Goal: Transaction & Acquisition: Purchase product/service

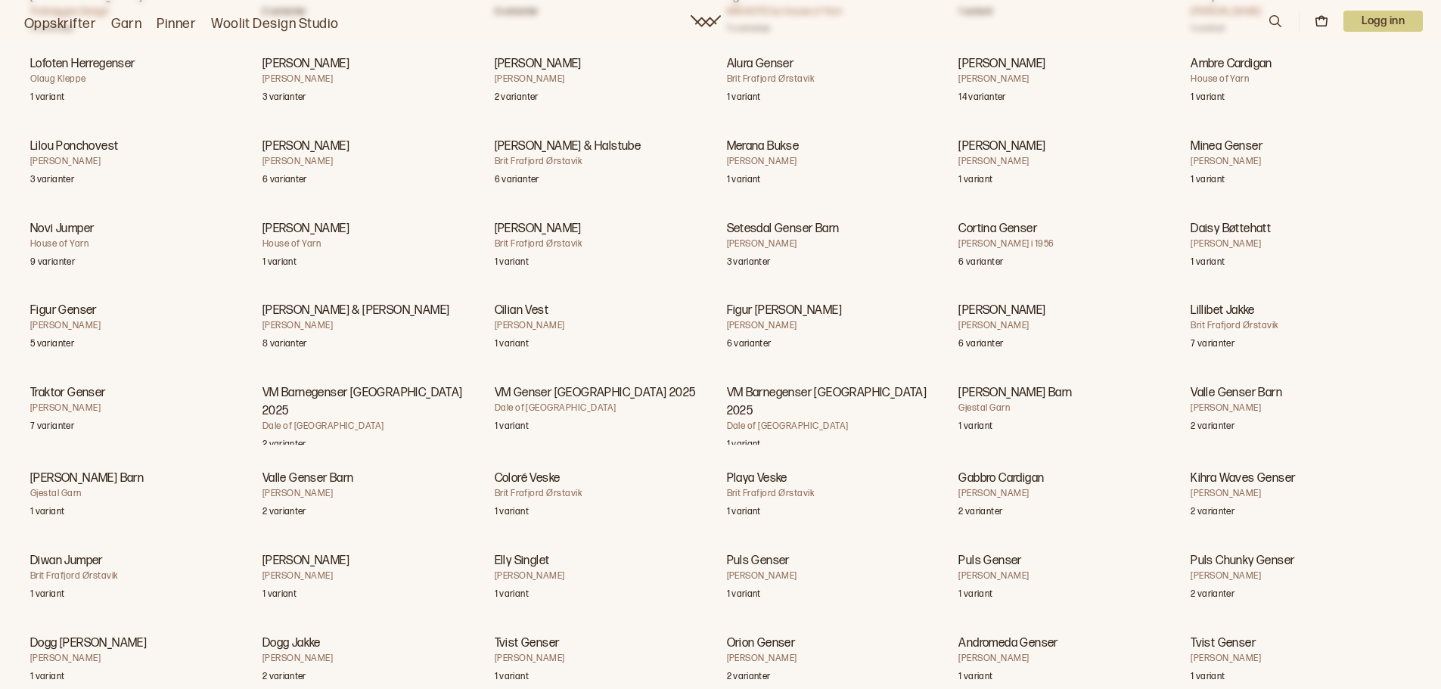
scroll to position [9680, 0]
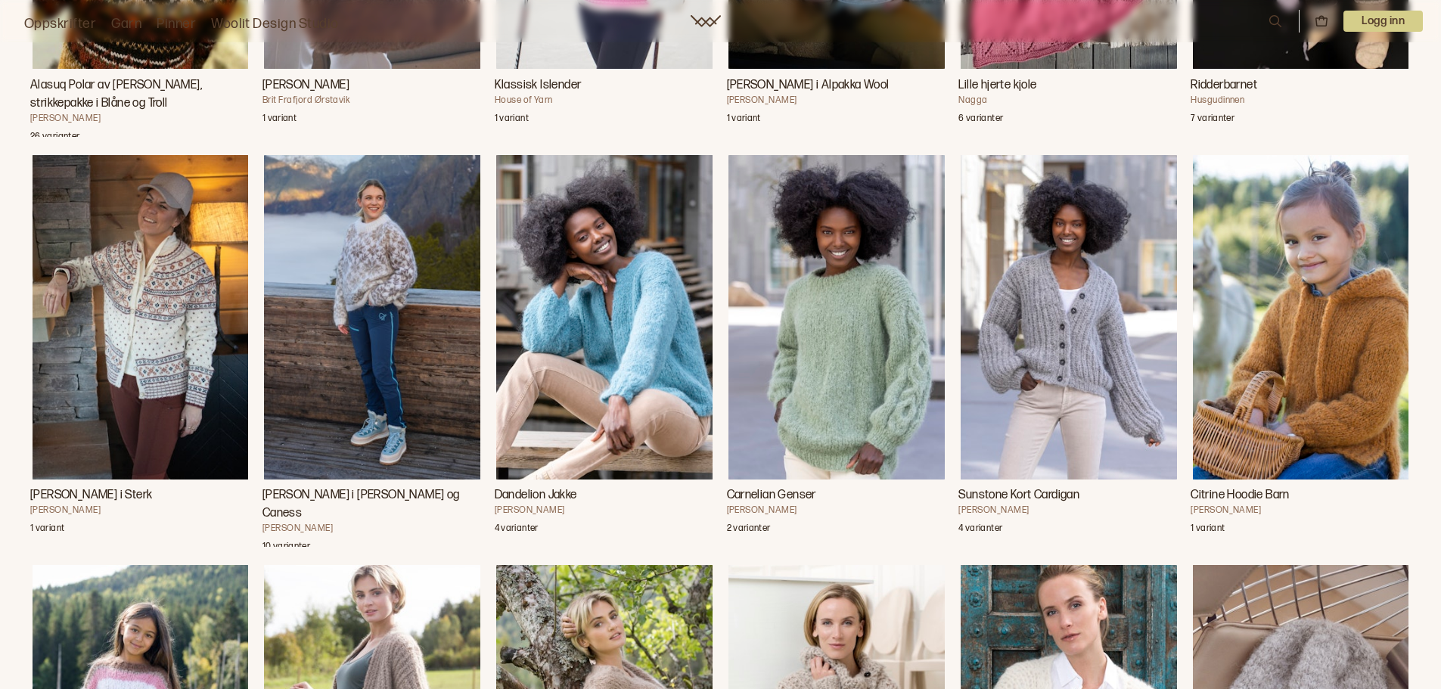
click at [798, 504] on h3 "Carnelian Genser" at bounding box center [837, 495] width 220 height 18
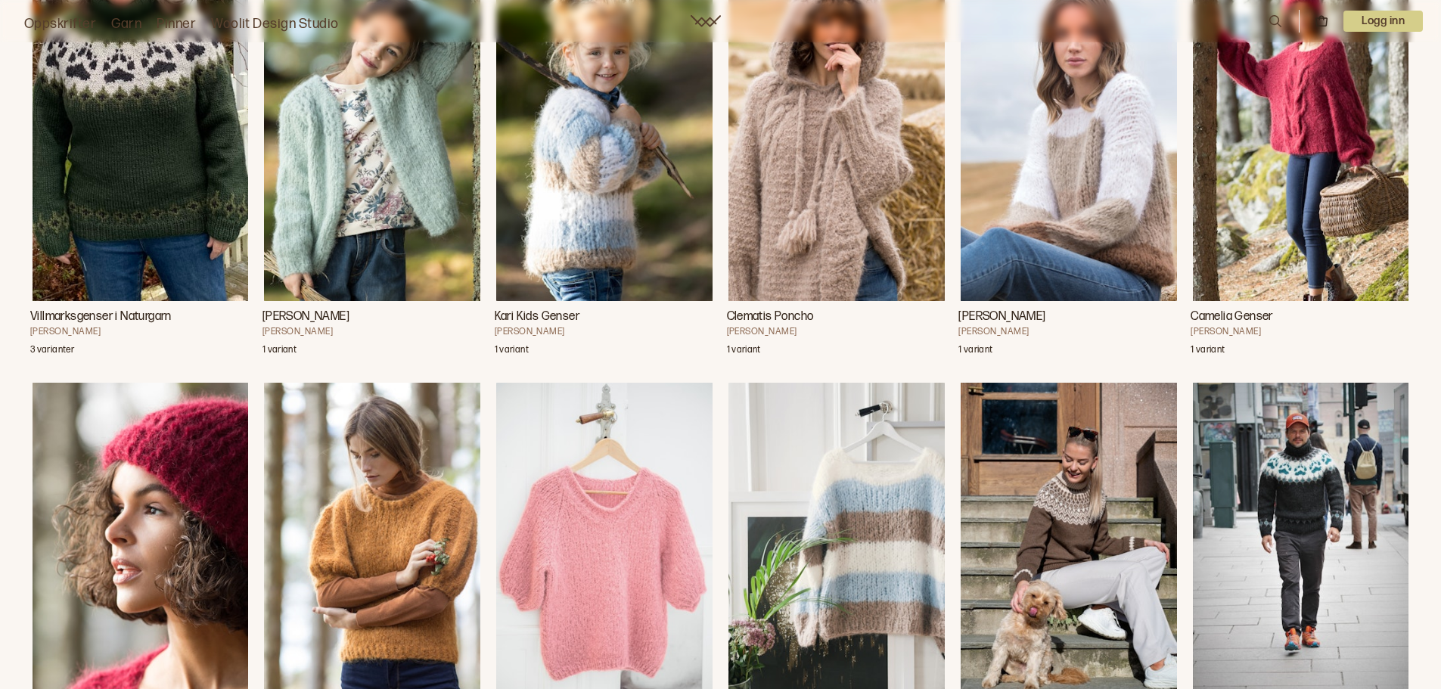
scroll to position [14015, 0]
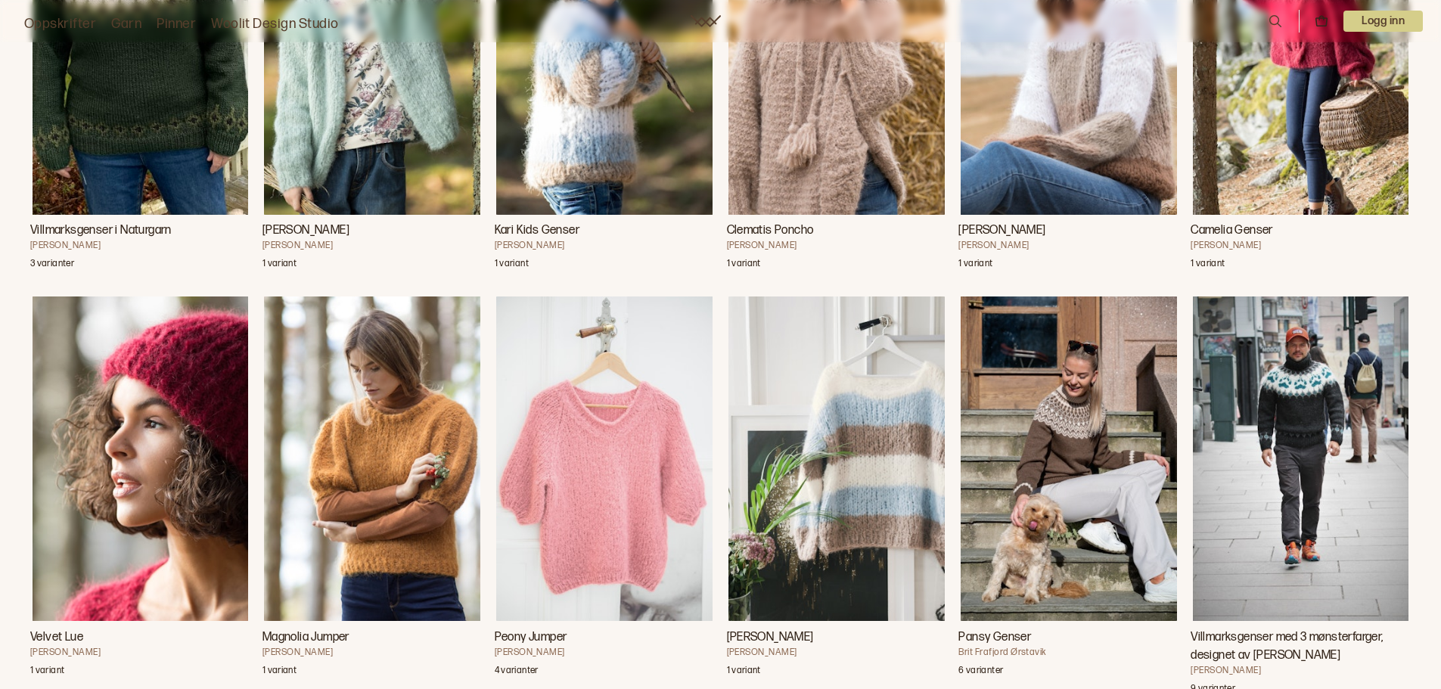
click at [1098, 184] on img "Kari Genser" at bounding box center [1068, 52] width 216 height 324
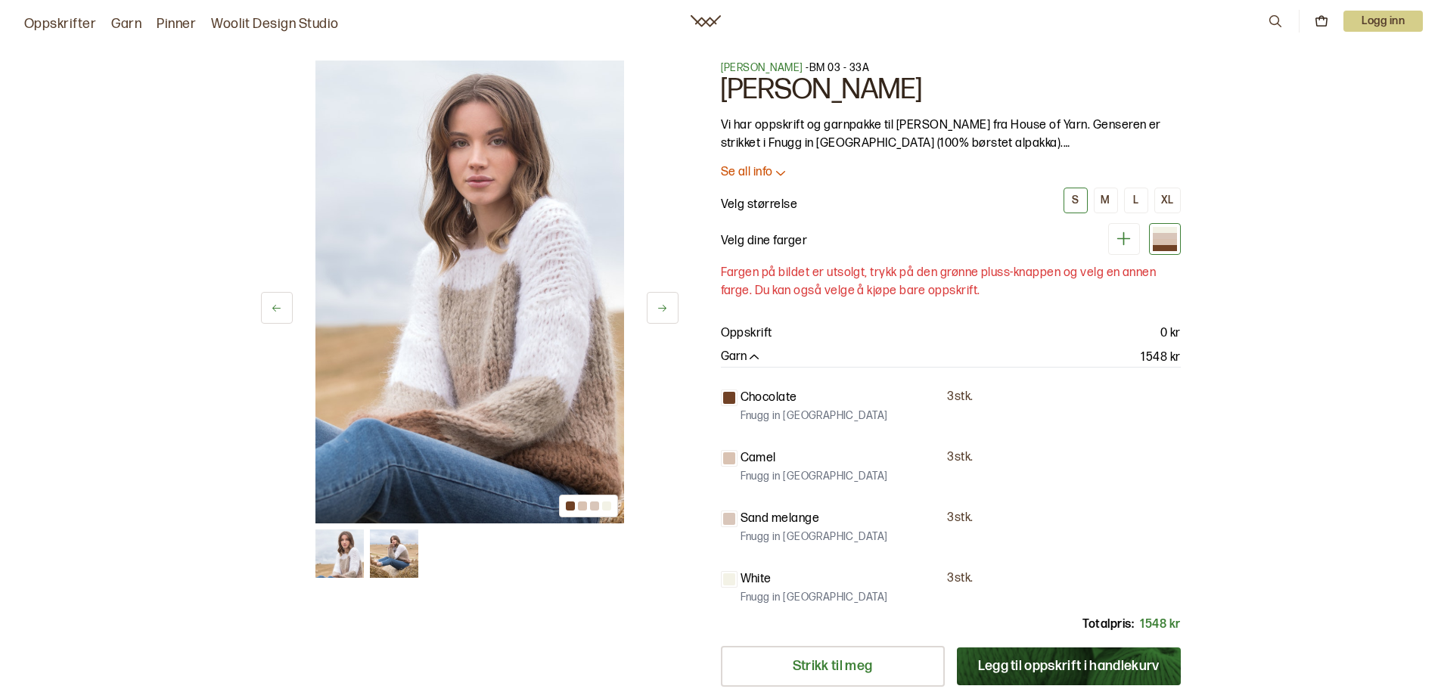
click at [587, 409] on img at bounding box center [469, 292] width 309 height 463
click at [331, 563] on img at bounding box center [339, 553] width 48 height 48
click at [391, 559] on img at bounding box center [394, 553] width 48 height 48
click at [659, 308] on icon at bounding box center [662, 308] width 8 height 7
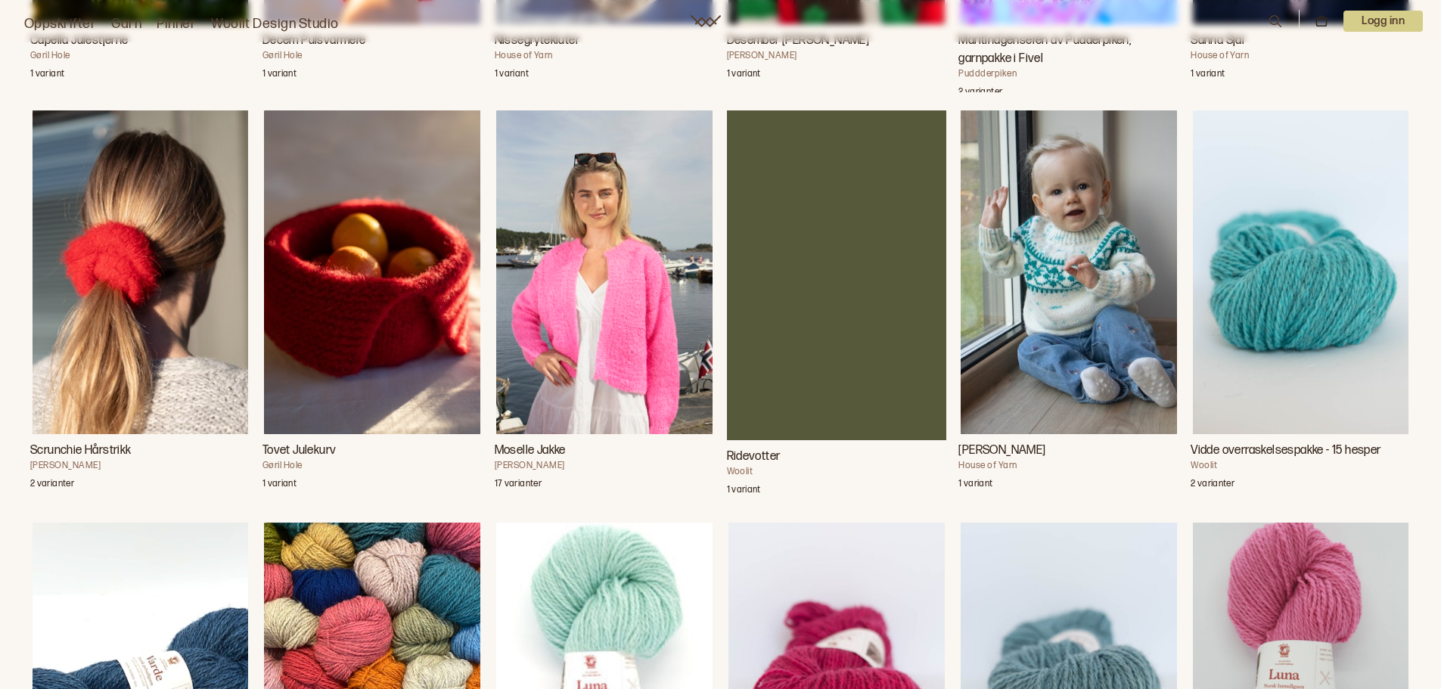
scroll to position [16674, 0]
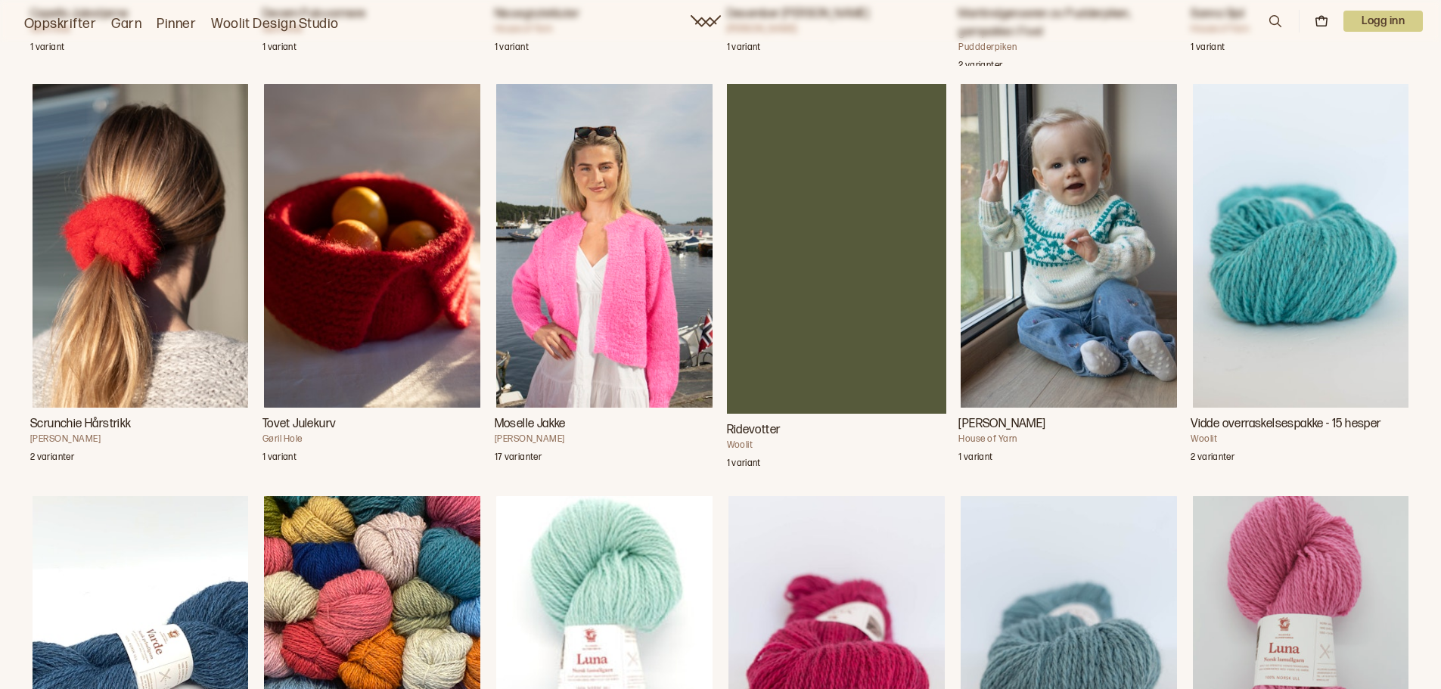
click at [616, 399] on img "Moselle Jakke" at bounding box center [604, 246] width 216 height 324
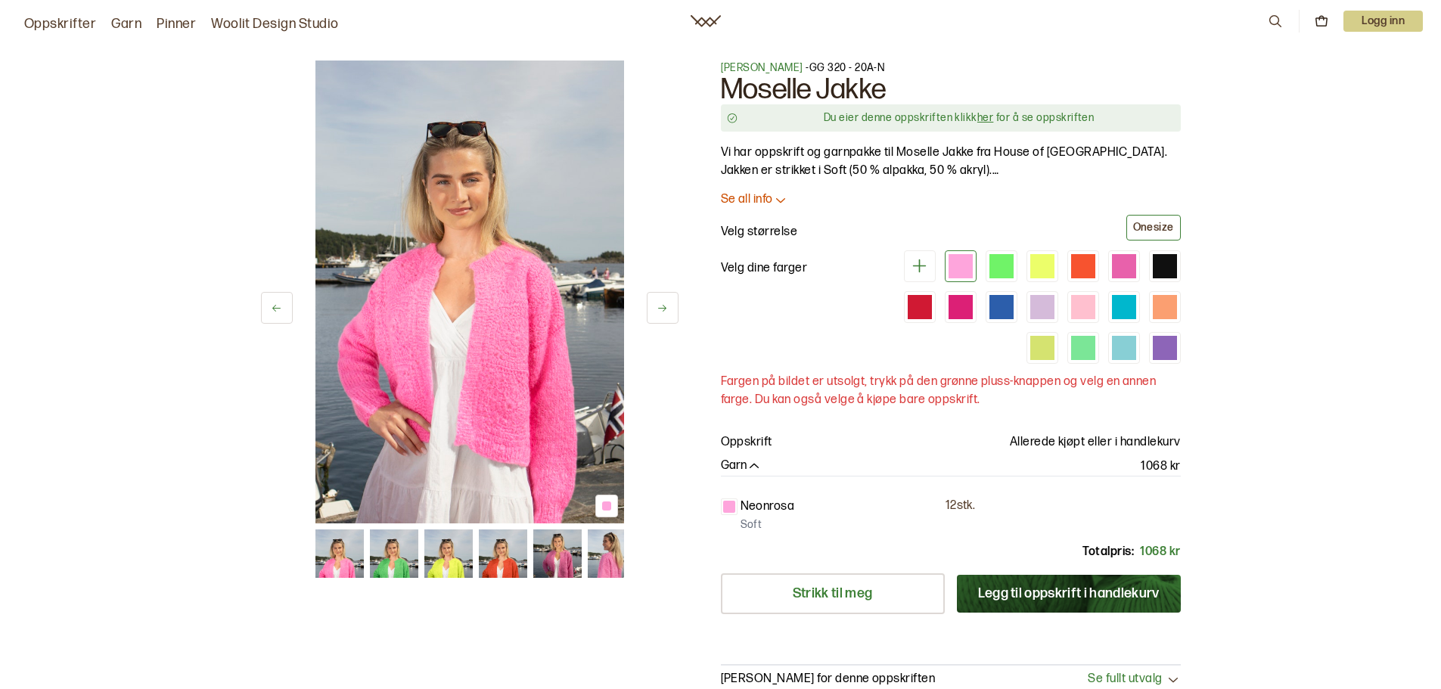
click at [755, 197] on p "Se all info" at bounding box center [747, 200] width 52 height 16
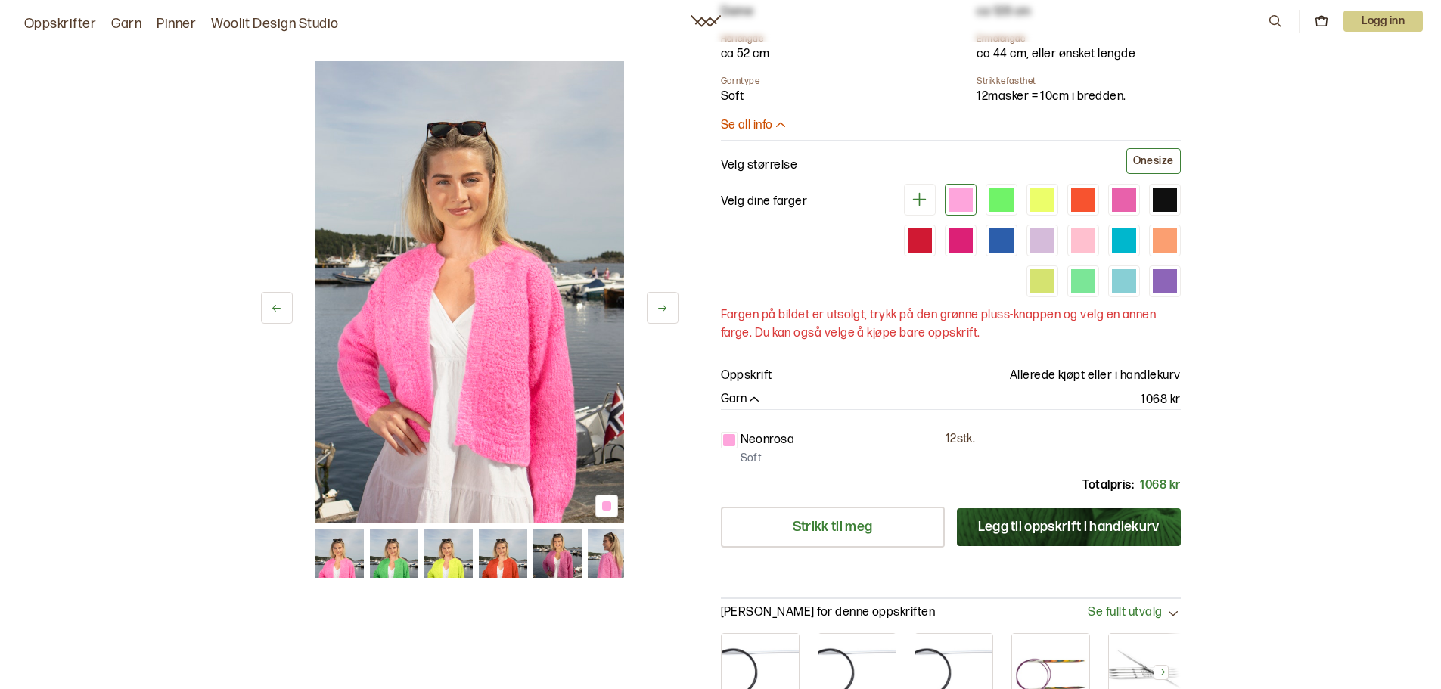
scroll to position [454, 0]
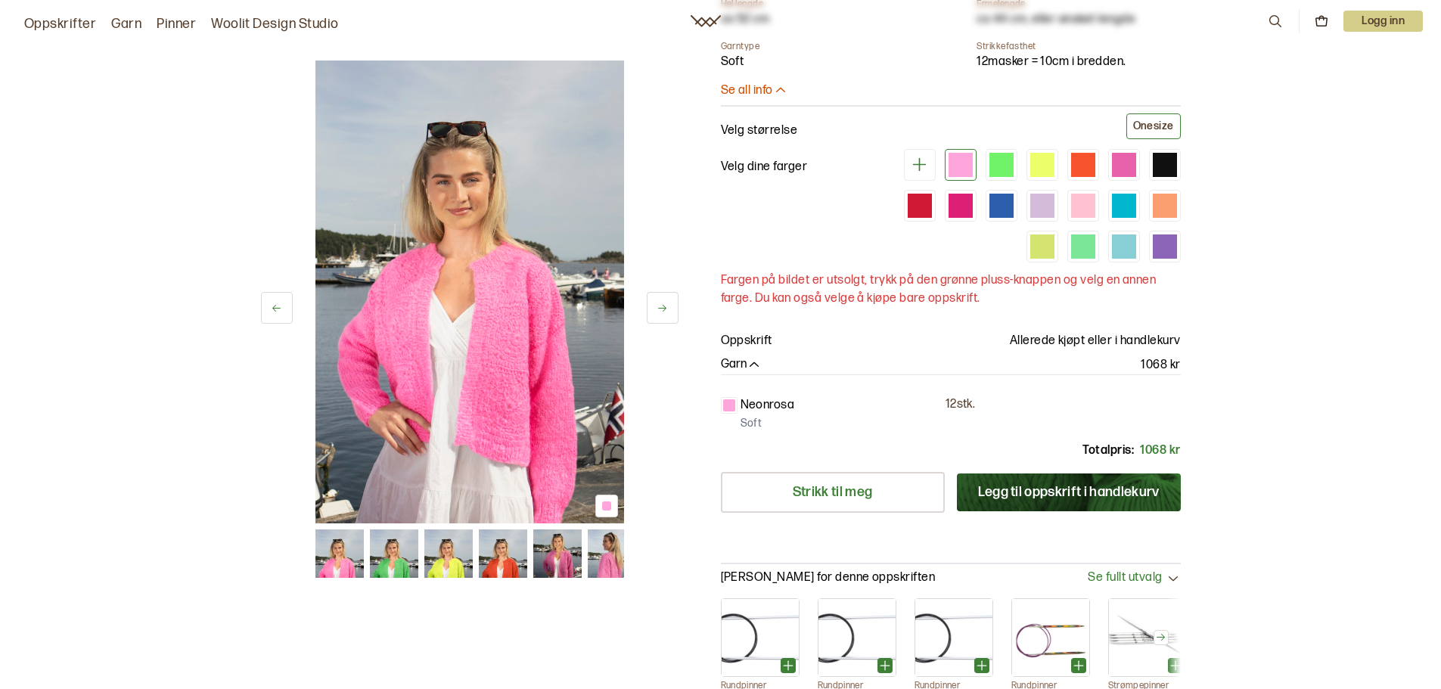
click at [386, 554] on img at bounding box center [394, 553] width 48 height 48
click at [402, 549] on img at bounding box center [394, 553] width 48 height 48
click at [1001, 166] on div at bounding box center [1001, 165] width 24 height 24
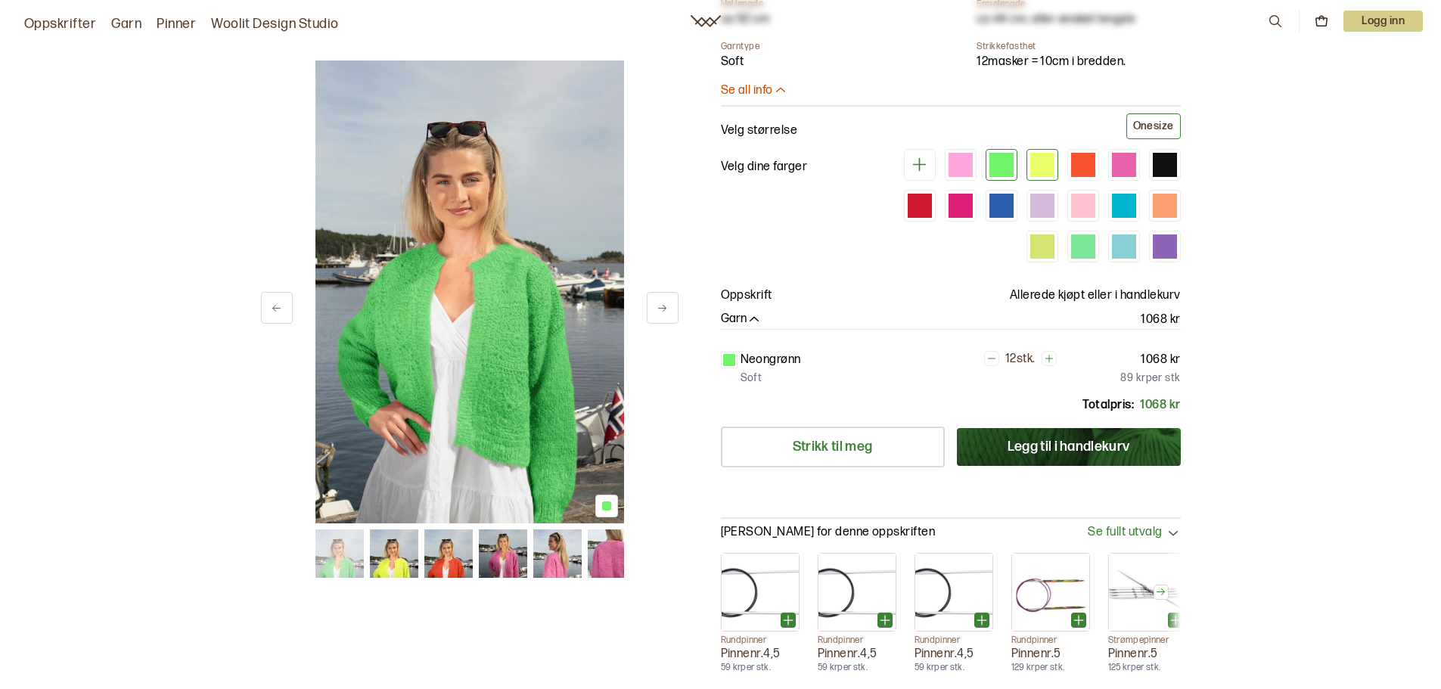
click at [1042, 165] on div at bounding box center [1042, 165] width 24 height 24
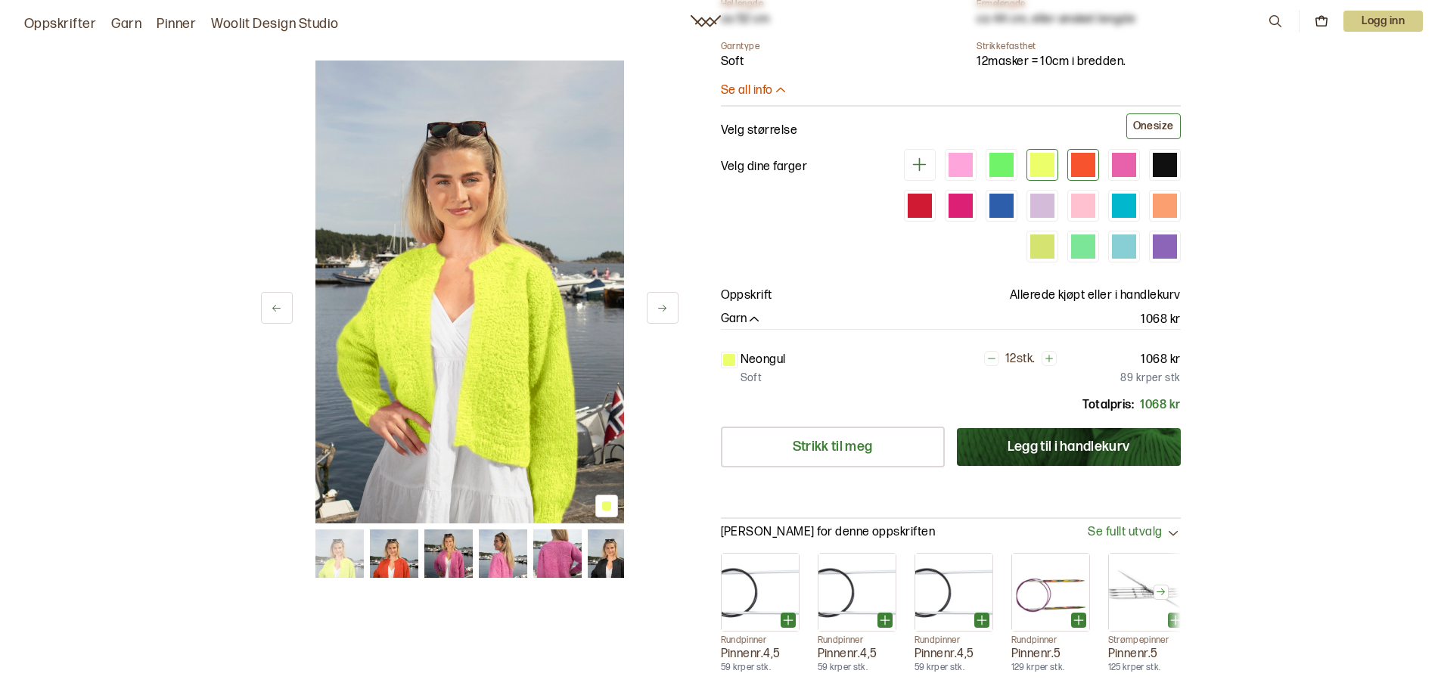
click at [1082, 166] on div at bounding box center [1083, 165] width 24 height 24
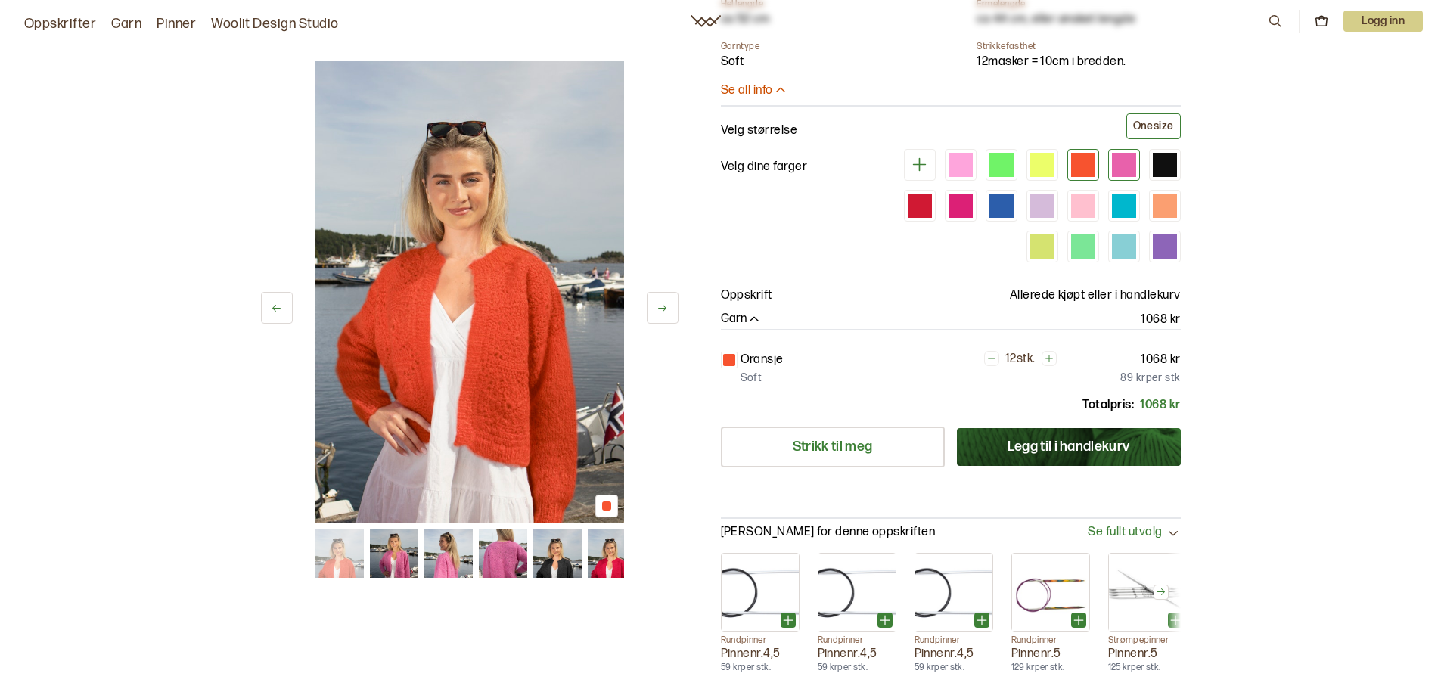
click at [1127, 169] on div at bounding box center [1124, 165] width 24 height 24
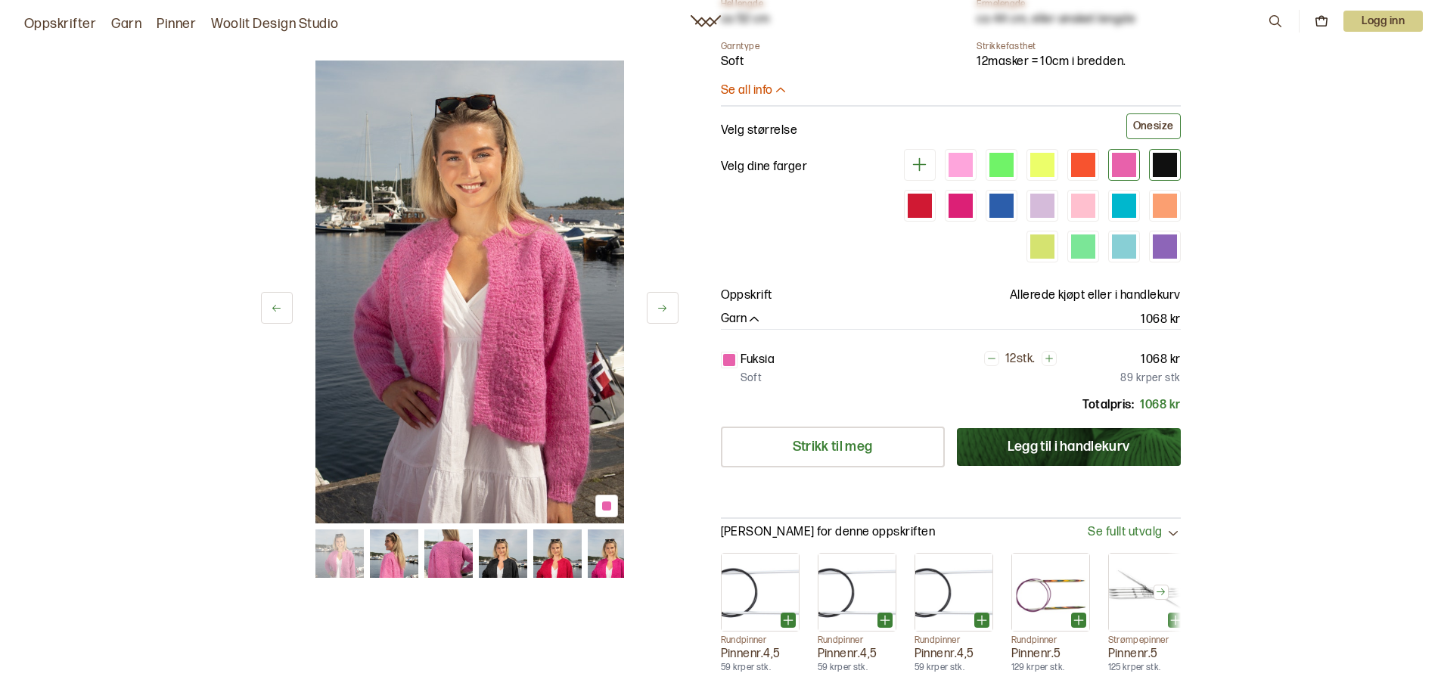
click at [1157, 165] on div at bounding box center [1165, 165] width 24 height 24
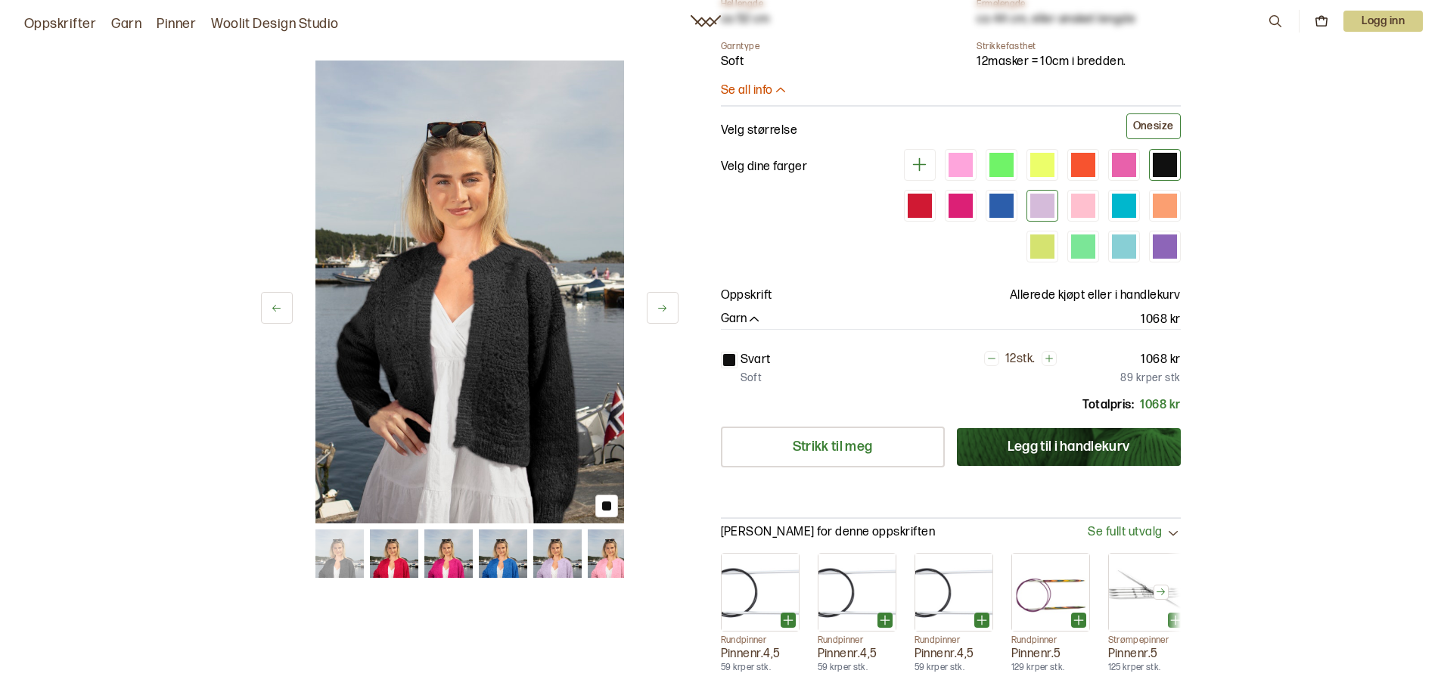
click at [1045, 209] on div at bounding box center [1042, 206] width 24 height 24
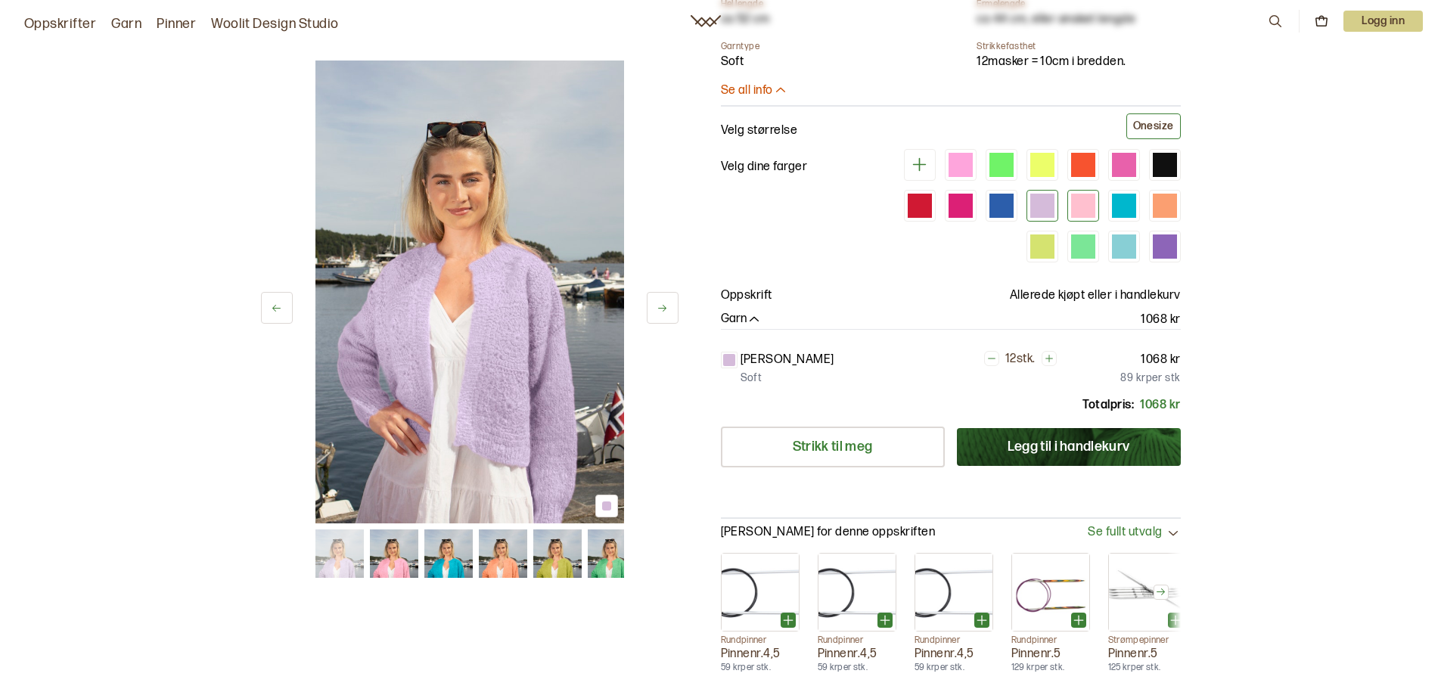
click at [1078, 213] on div at bounding box center [1083, 206] width 24 height 24
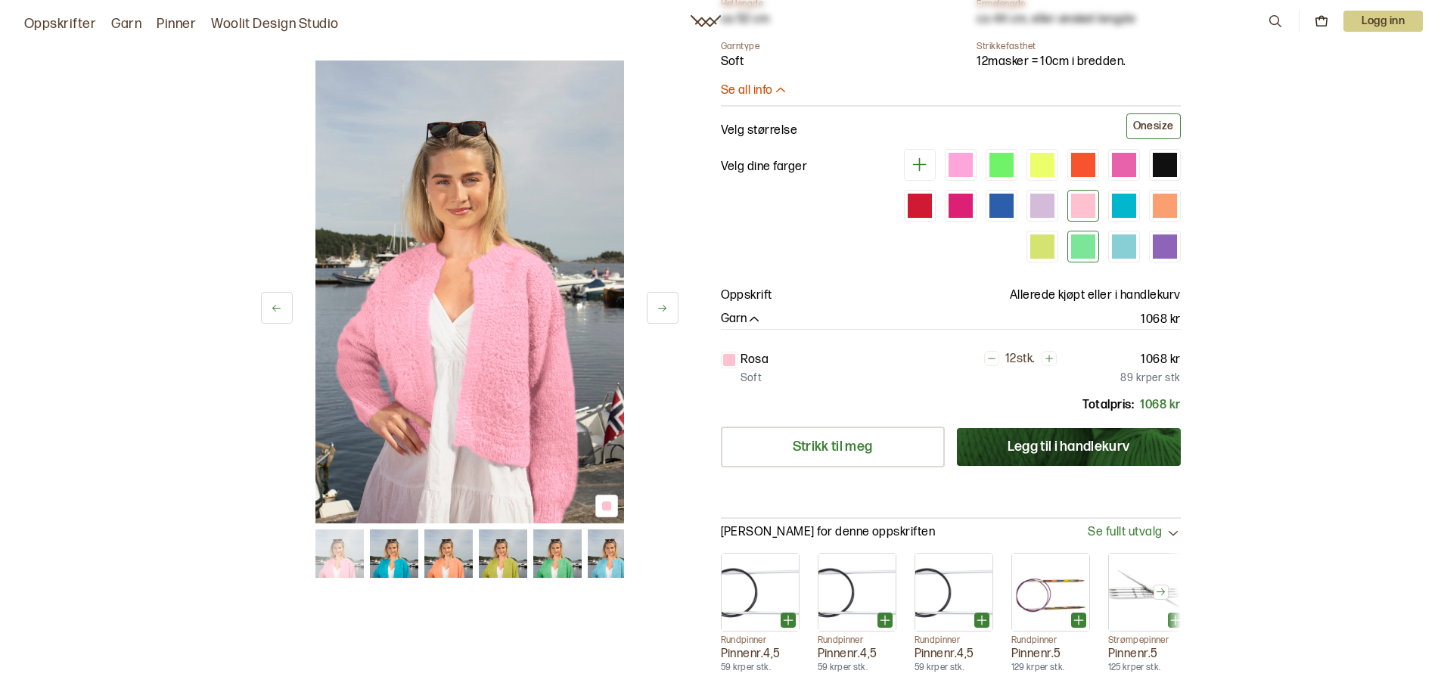
click at [1083, 246] on div at bounding box center [1083, 246] width 24 height 24
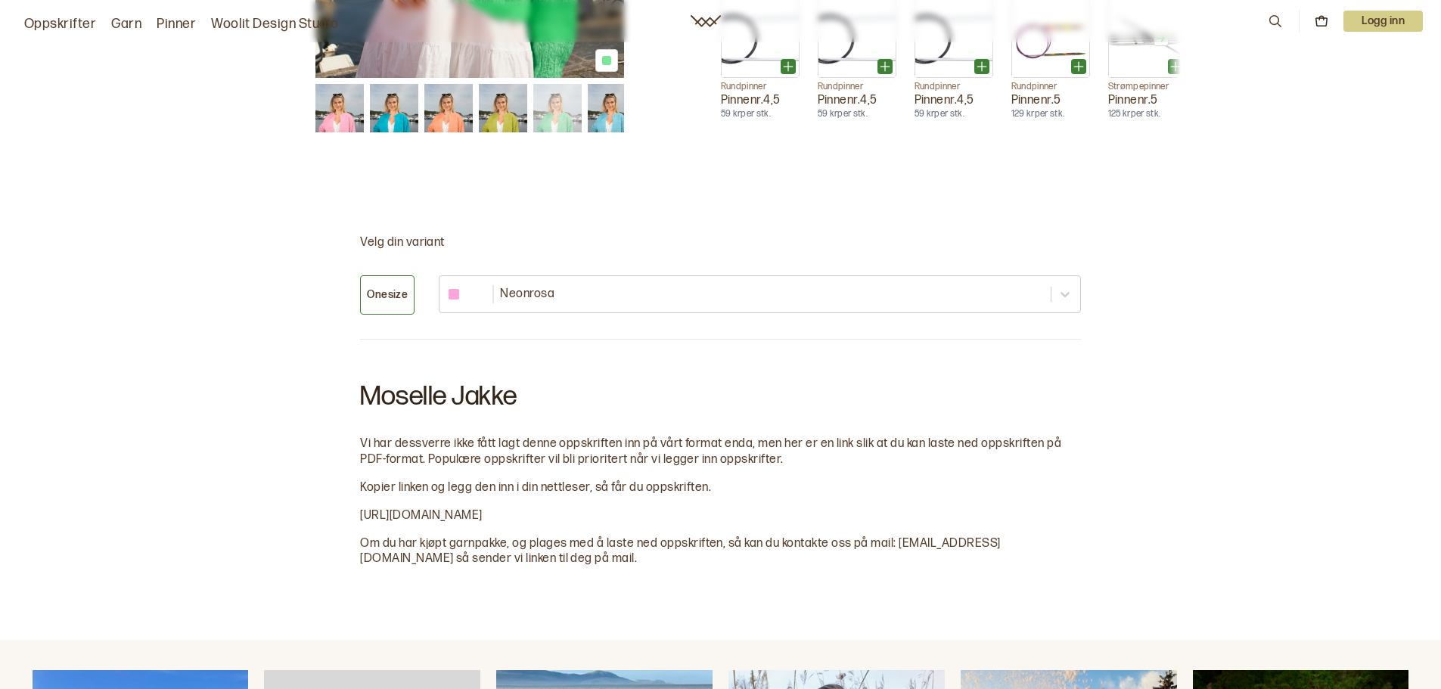
scroll to position [1059, 0]
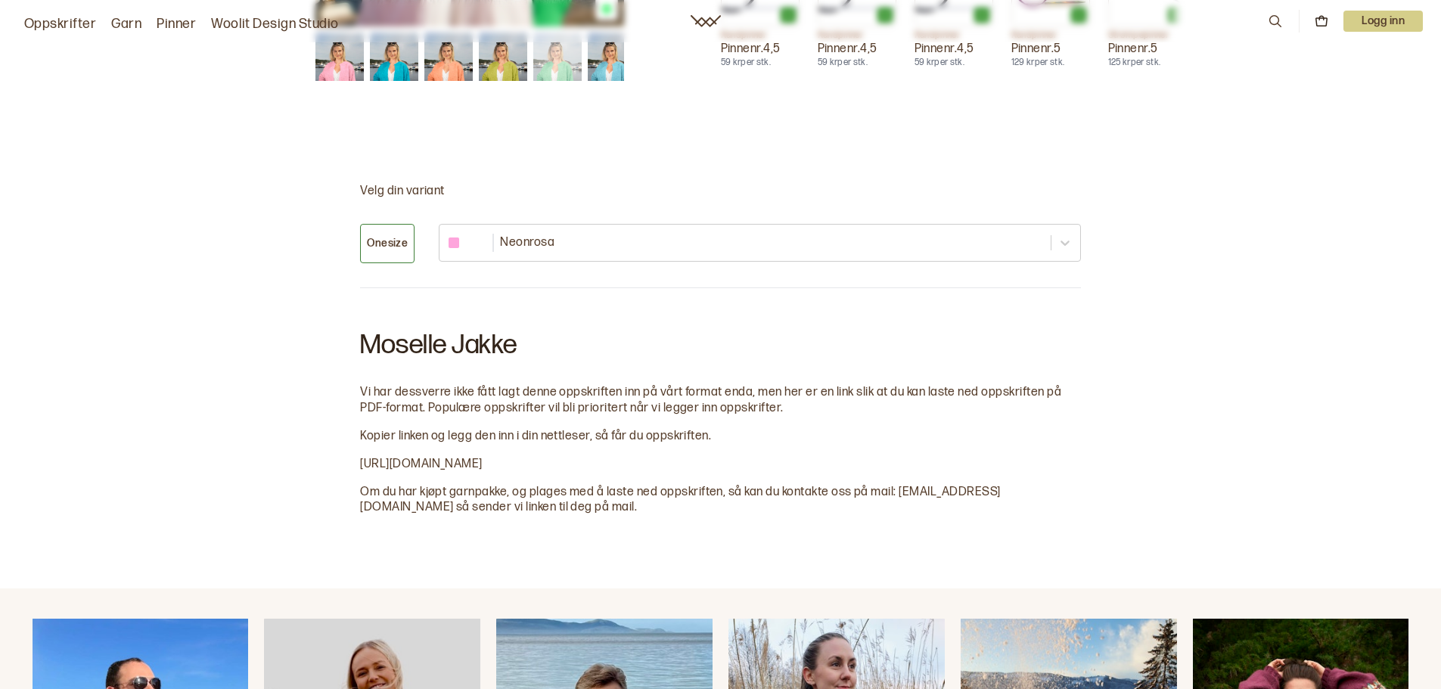
click at [483, 464] on span "[URL][DOMAIN_NAME]" at bounding box center [421, 464] width 123 height 14
click at [483, 458] on span "[URL][DOMAIN_NAME]" at bounding box center [421, 464] width 123 height 14
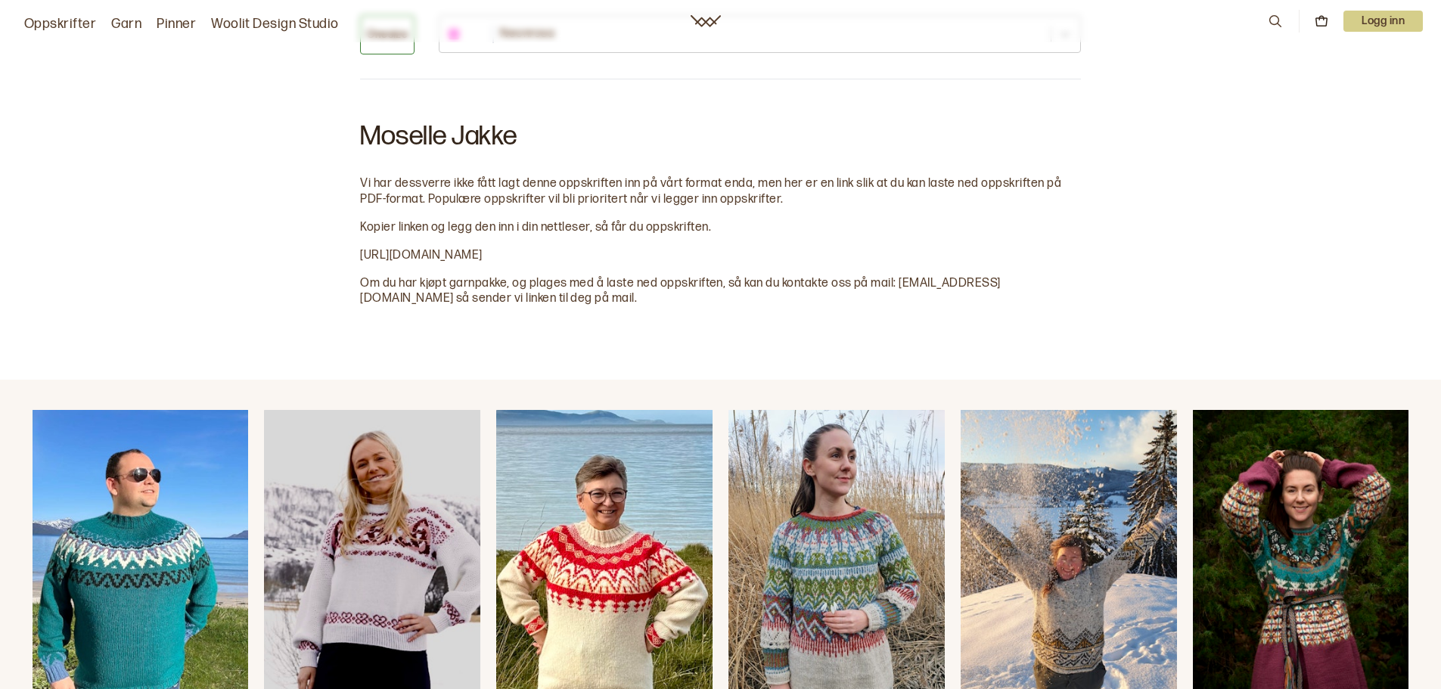
scroll to position [1286, 0]
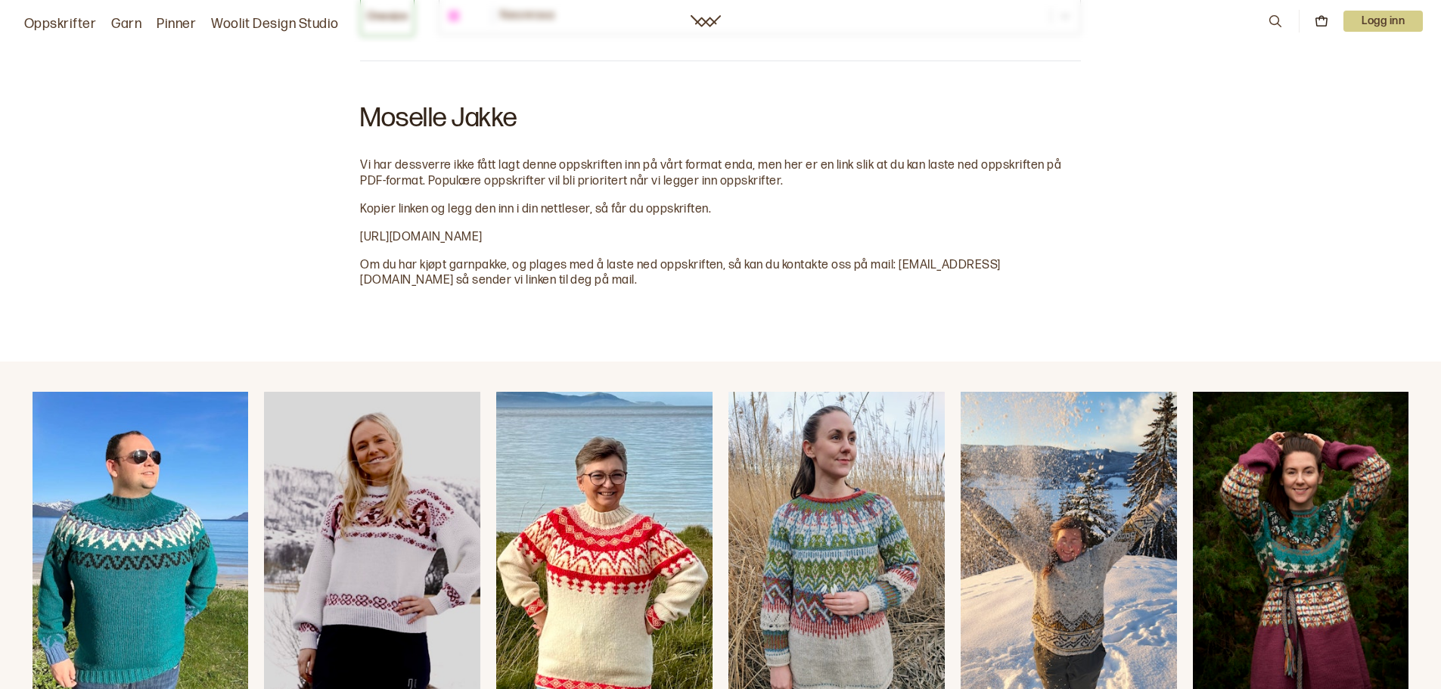
click at [383, 235] on span "[URL][DOMAIN_NAME]" at bounding box center [421, 237] width 123 height 14
click at [385, 234] on span "[URL][DOMAIN_NAME]" at bounding box center [421, 237] width 123 height 14
click at [483, 241] on span "[URL][DOMAIN_NAME]" at bounding box center [421, 237] width 123 height 14
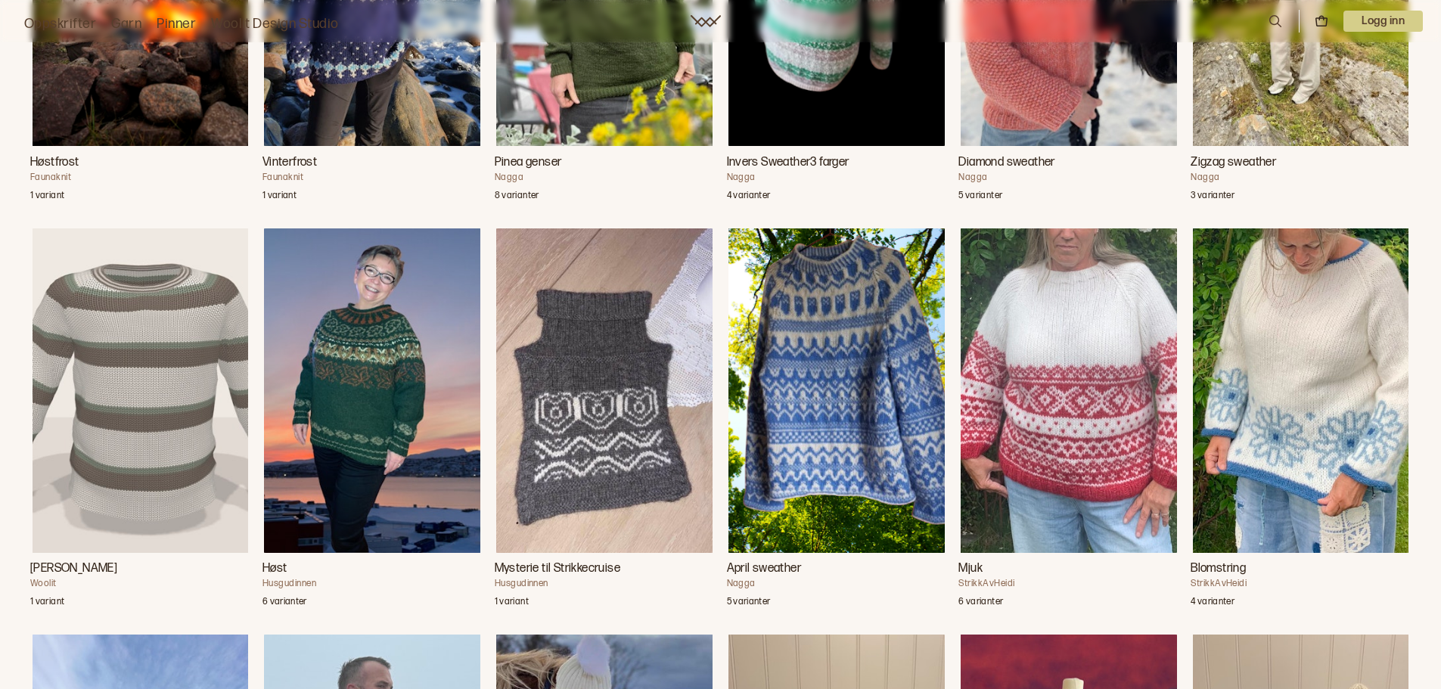
scroll to position [3101, 0]
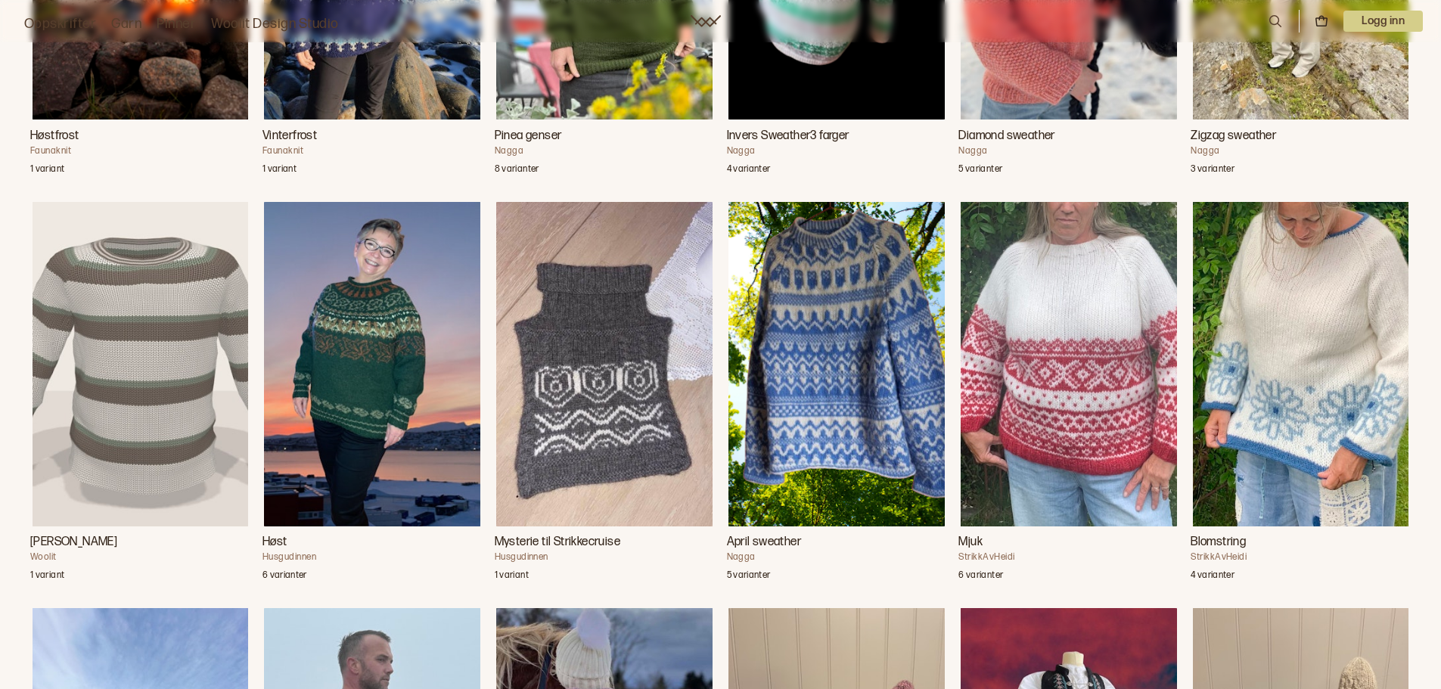
click at [1327, 335] on img "Blomstring" at bounding box center [1301, 364] width 216 height 324
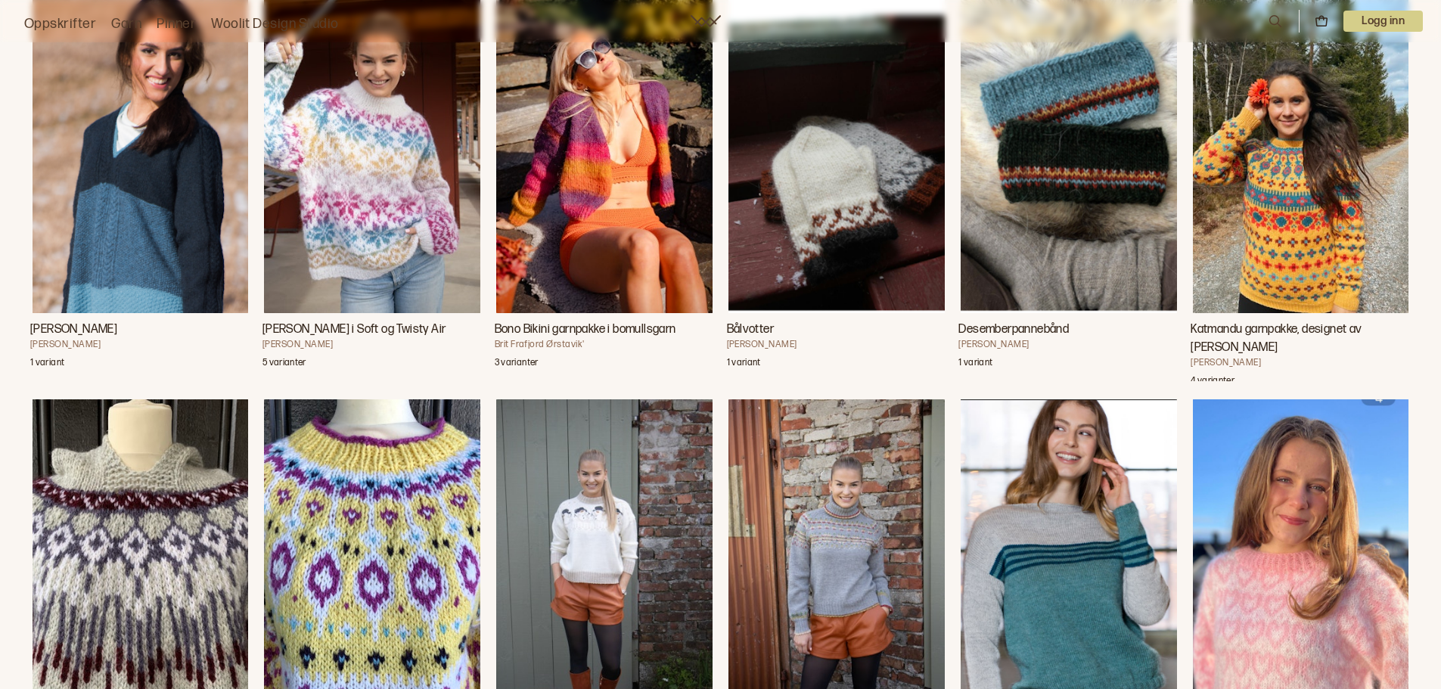
scroll to position [19641, 0]
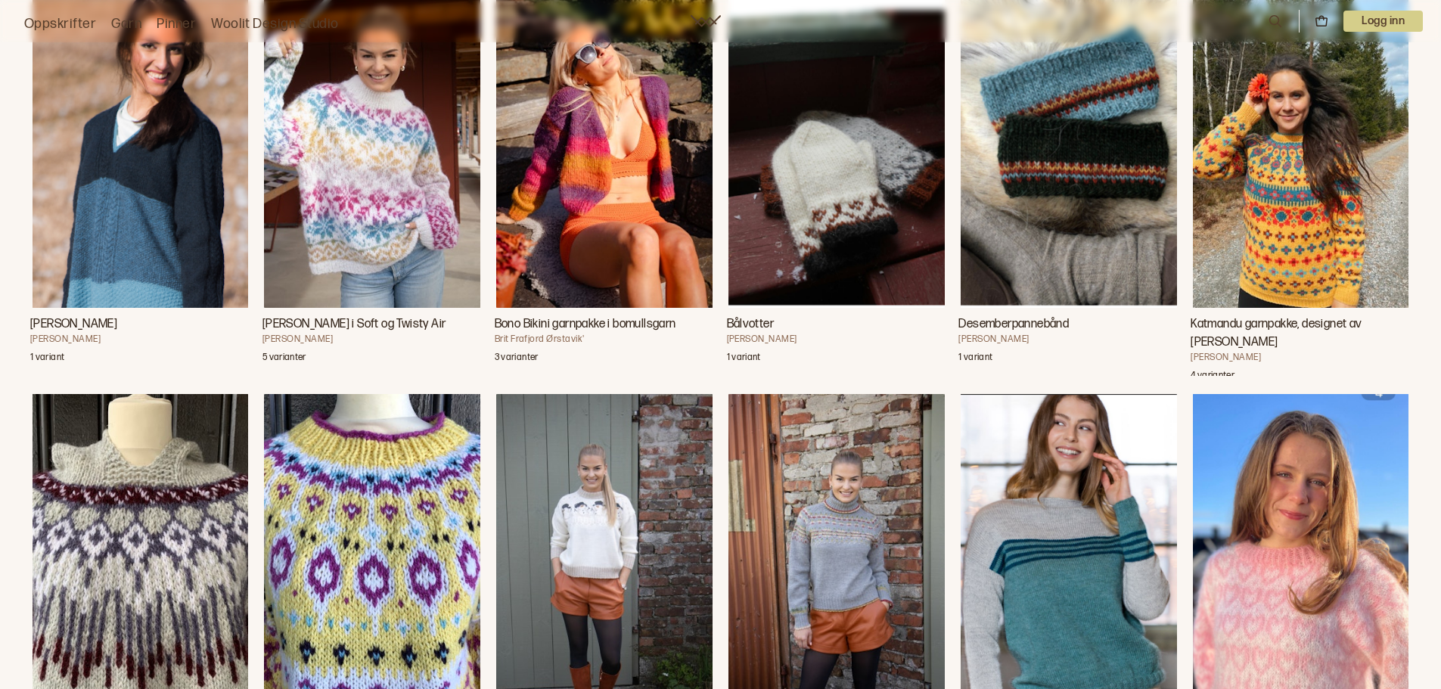
click at [391, 334] on h3 "[PERSON_NAME] i Soft og Twisty Air" at bounding box center [372, 324] width 220 height 18
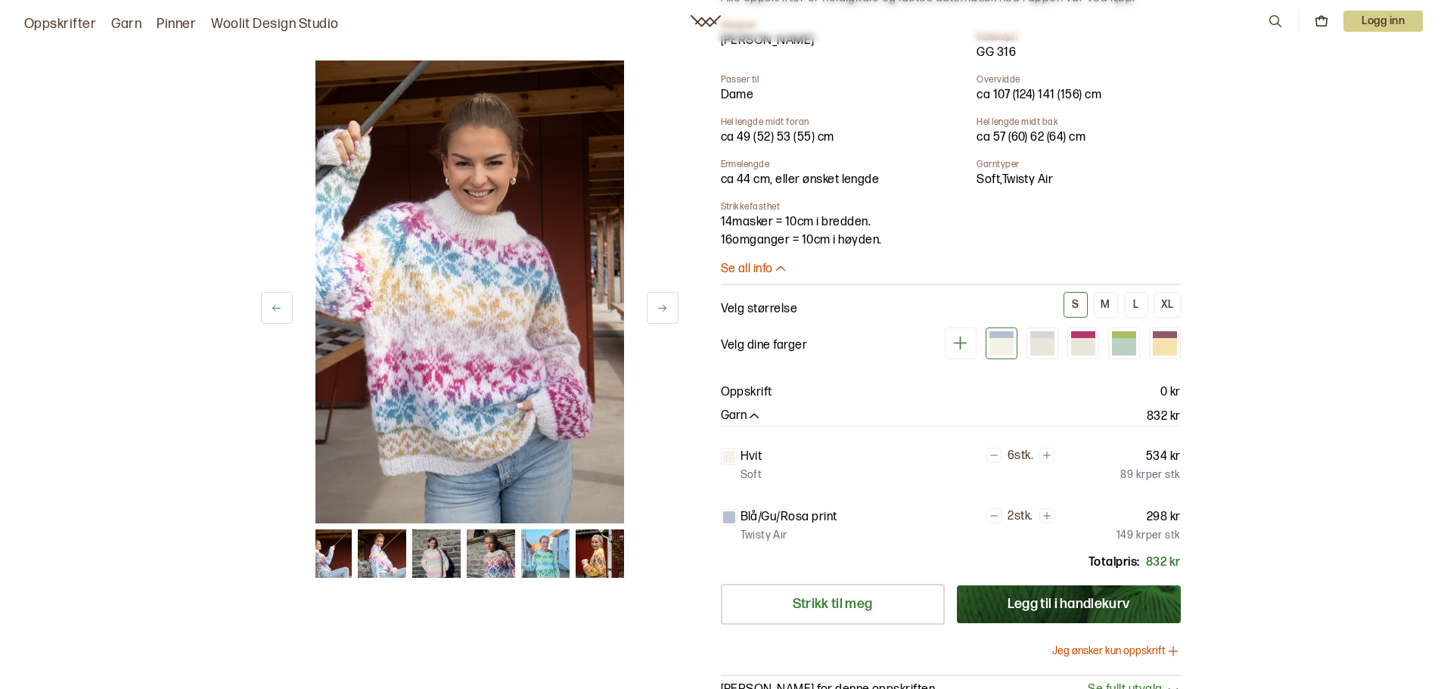
scroll to position [378, 0]
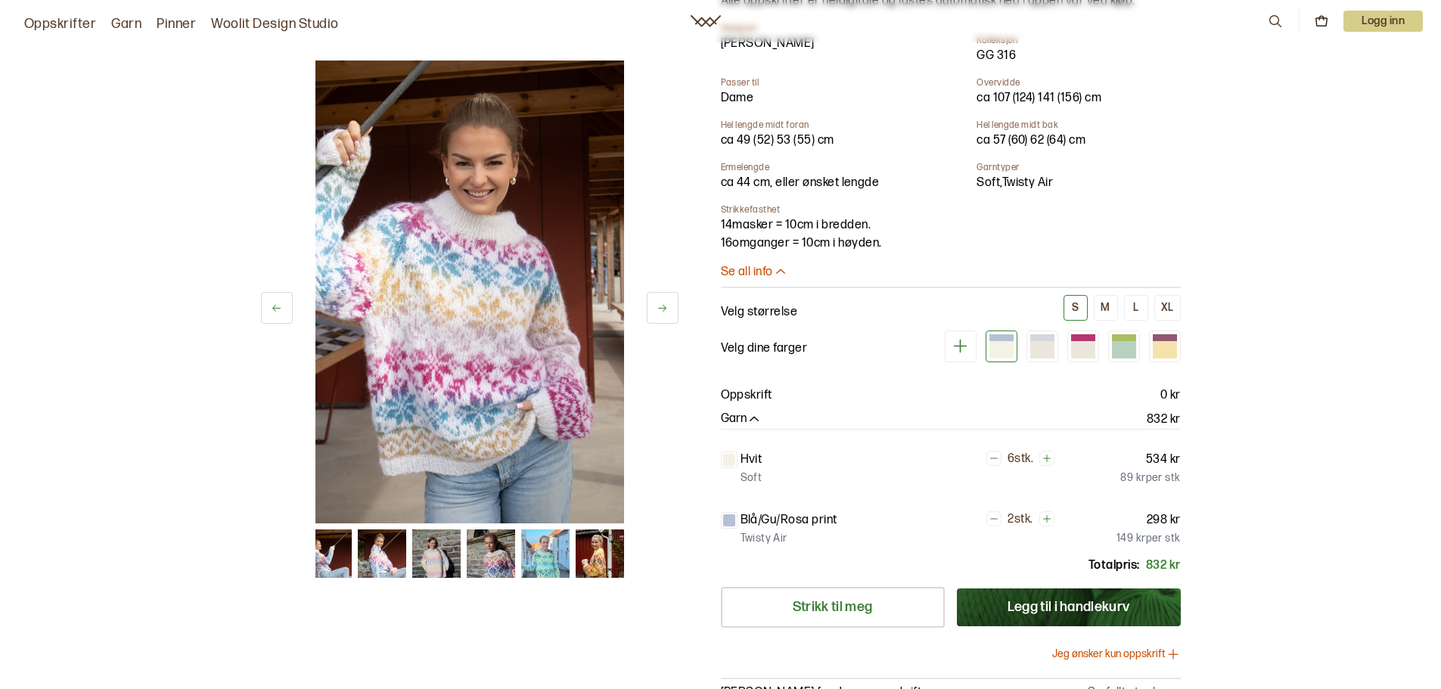
click at [766, 265] on p "Se all info" at bounding box center [747, 273] width 52 height 16
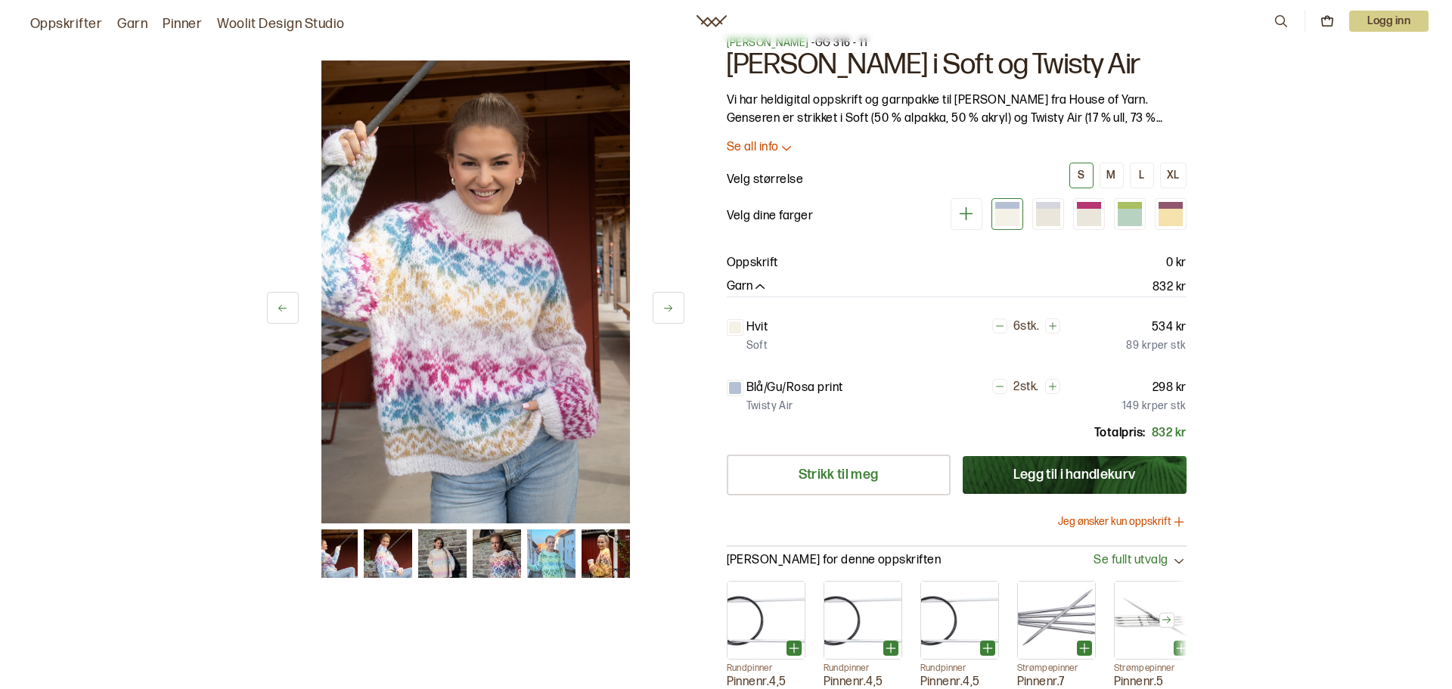
scroll to position [0, 0]
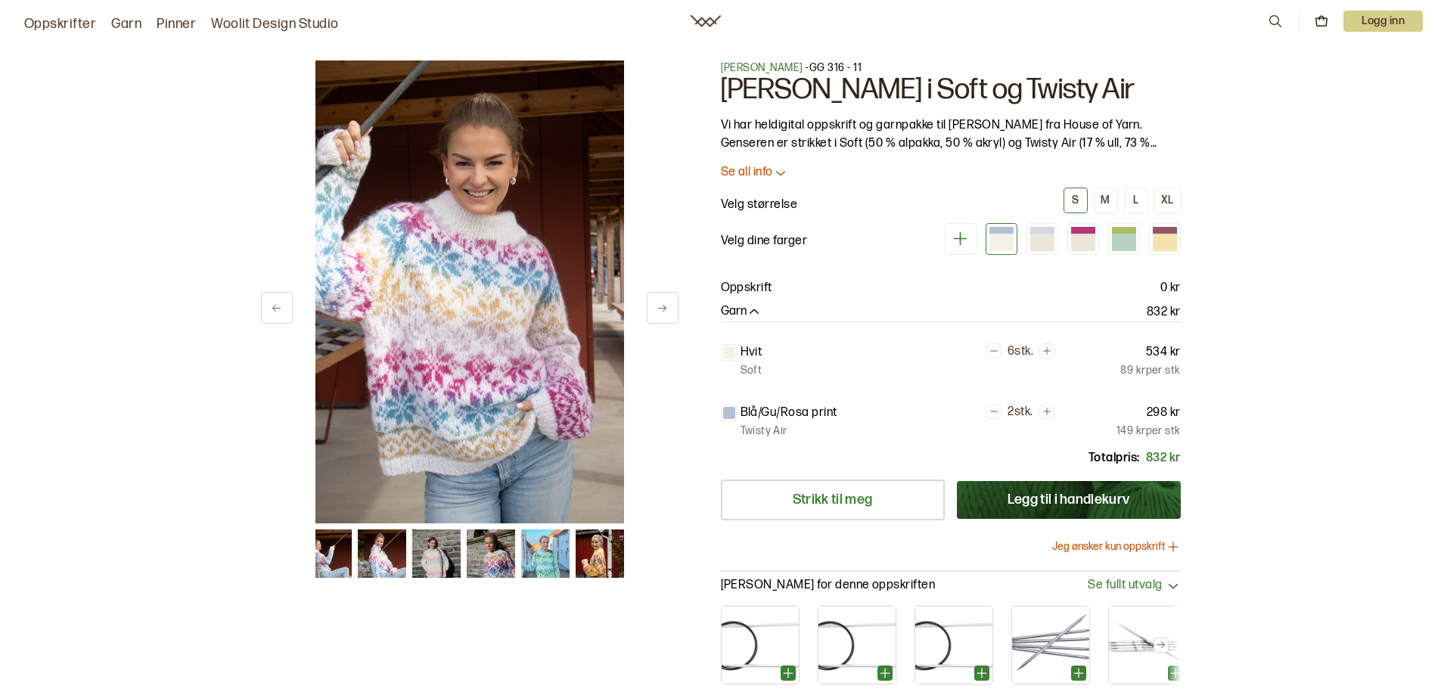
click at [1122, 548] on button "Jeg ønsker kun oppskrift" at bounding box center [1116, 546] width 129 height 15
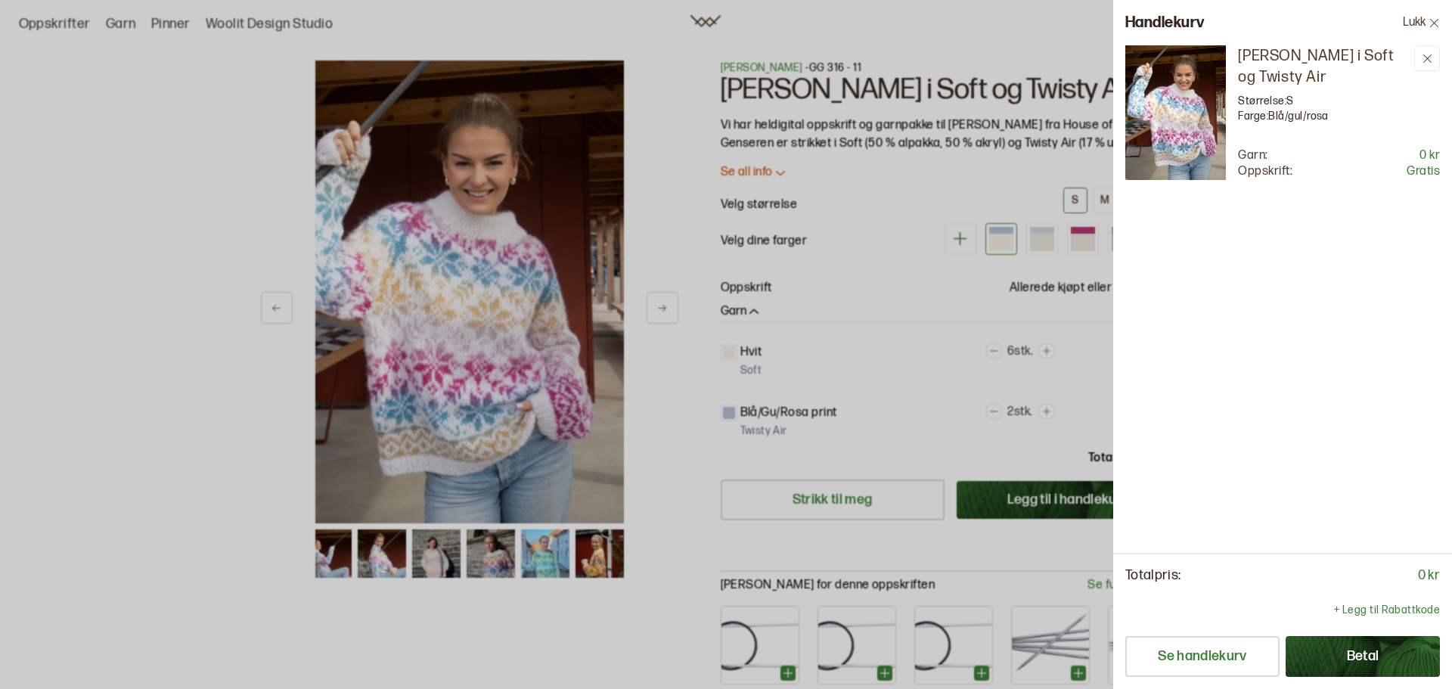
click at [1364, 651] on button "Betal" at bounding box center [1363, 656] width 154 height 41
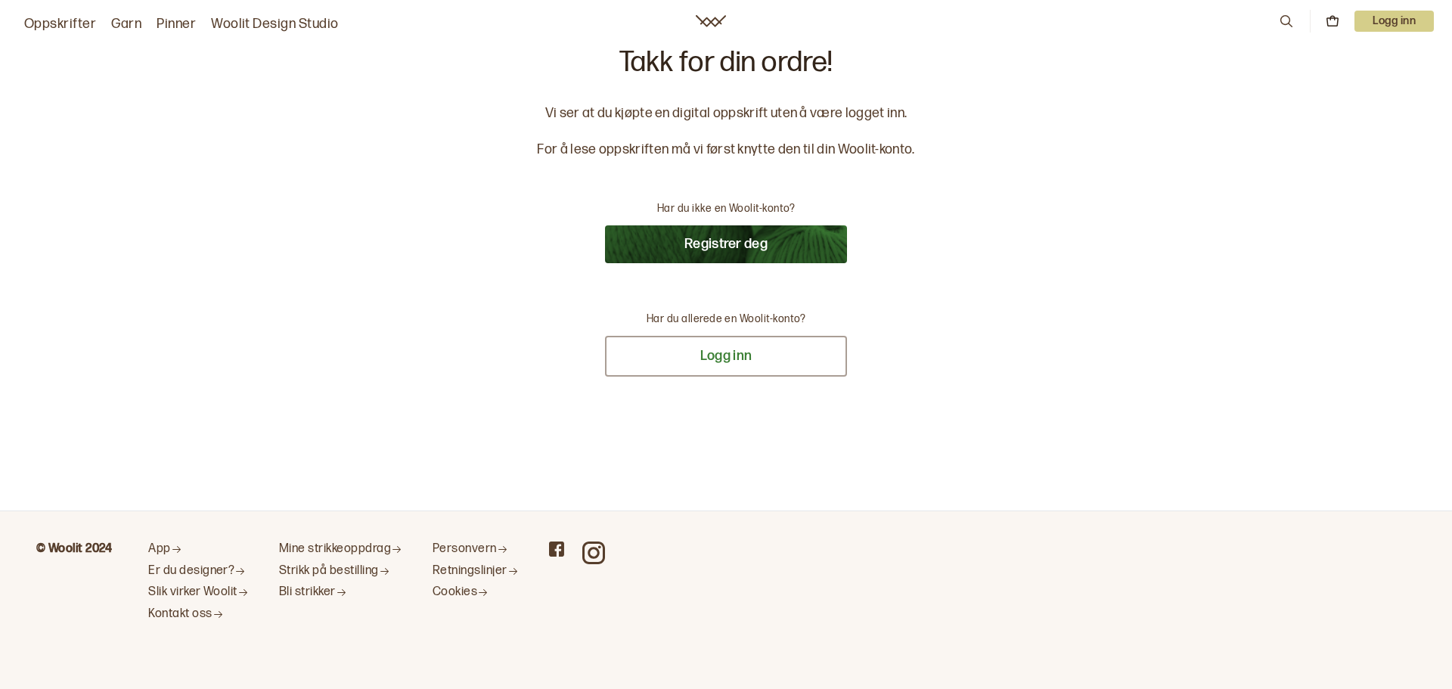
click at [727, 362] on button "Logg inn" at bounding box center [726, 356] width 242 height 41
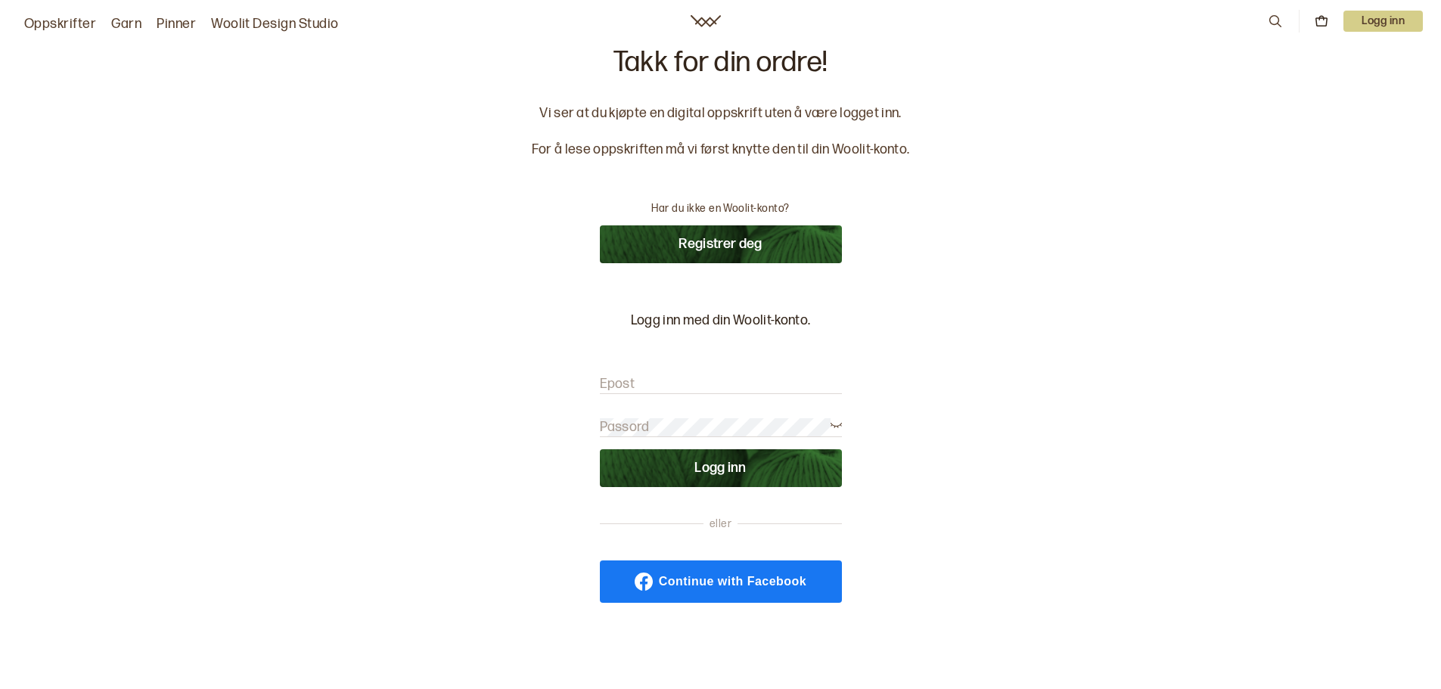
type input "annegskaug@gmail.com"
click at [723, 466] on button "Logg inn" at bounding box center [721, 468] width 242 height 38
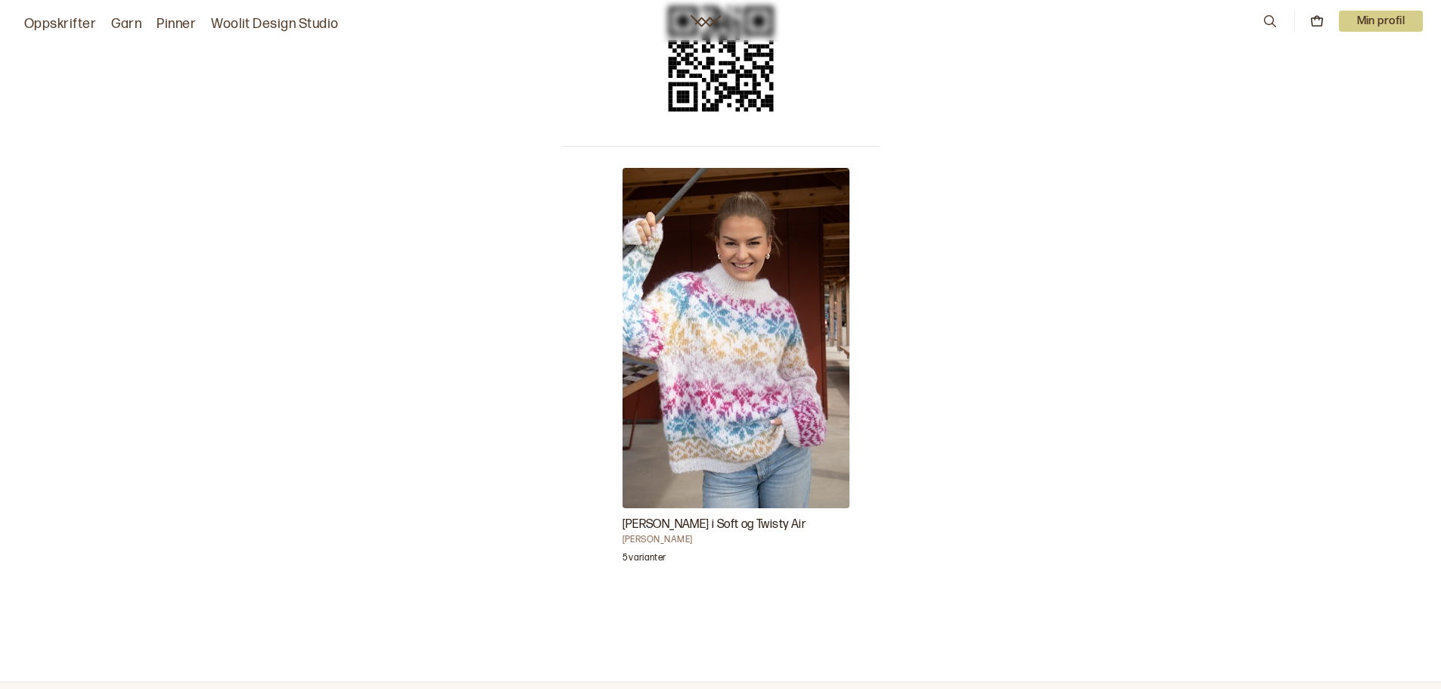
scroll to position [378, 0]
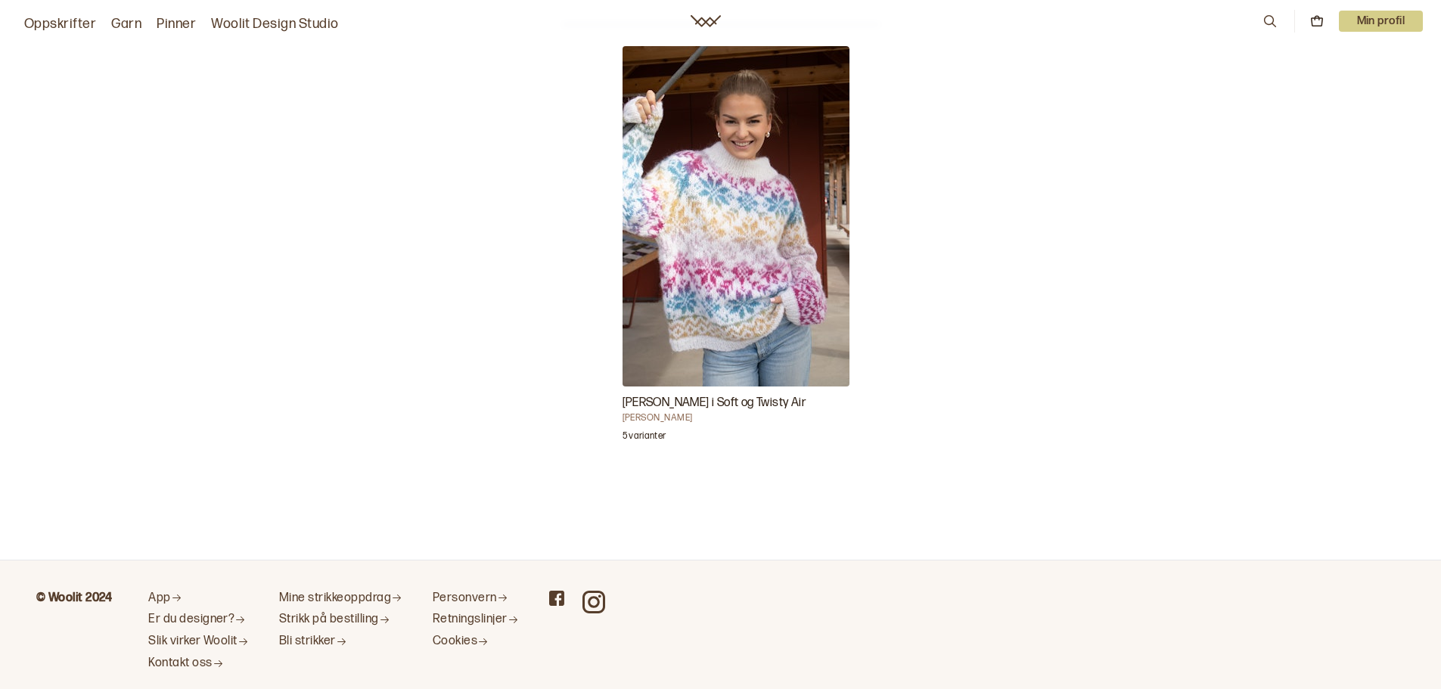
click at [730, 402] on h3 "[PERSON_NAME] i Soft og Twisty Air" at bounding box center [735, 403] width 227 height 18
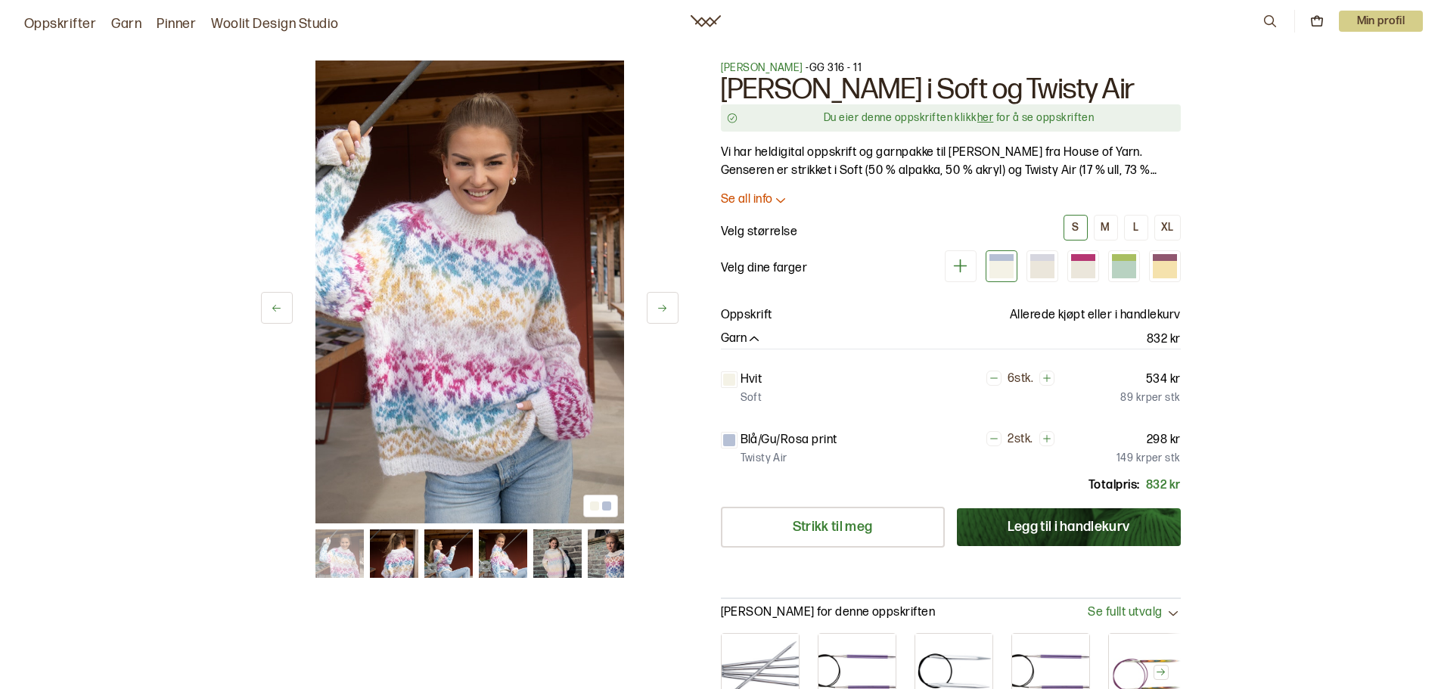
click at [982, 119] on link "her" at bounding box center [985, 117] width 16 height 13
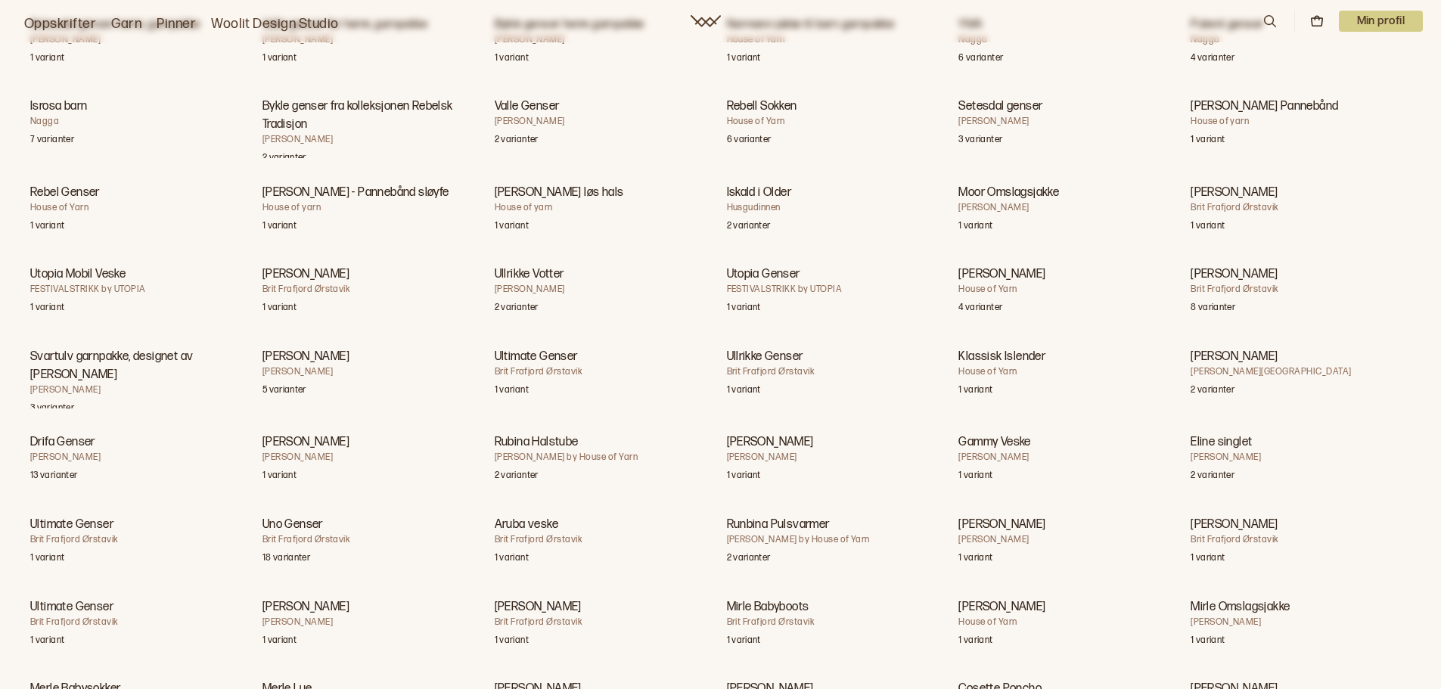
scroll to position [27975, 0]
